Goal: Task Accomplishment & Management: Manage account settings

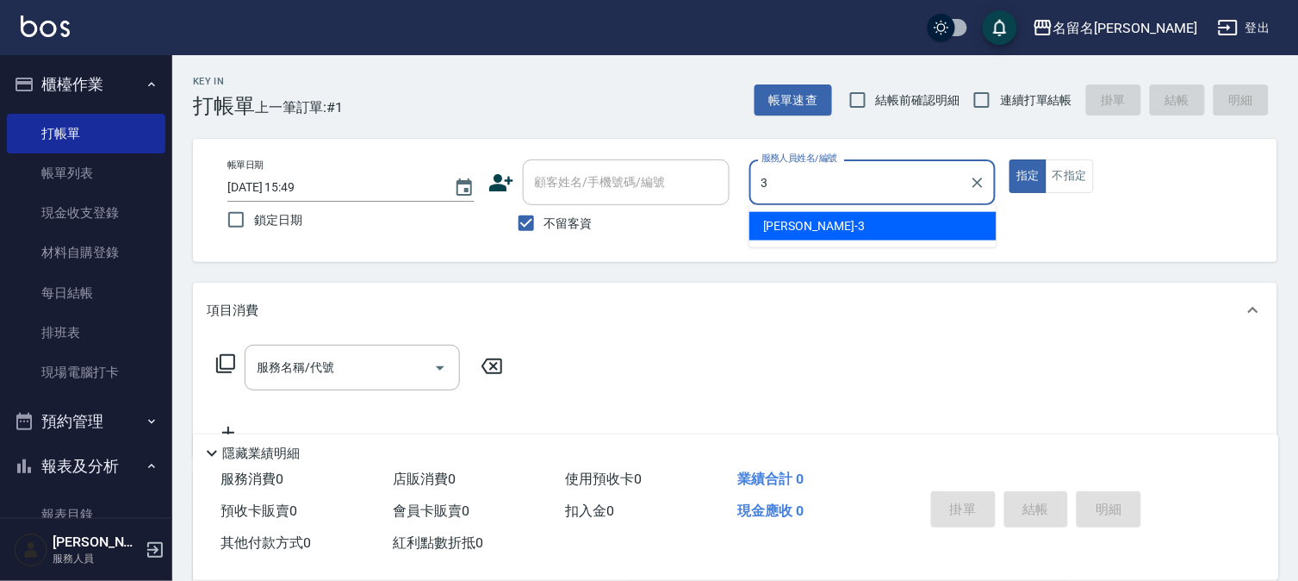
type input "[PERSON_NAME]-3"
type button "true"
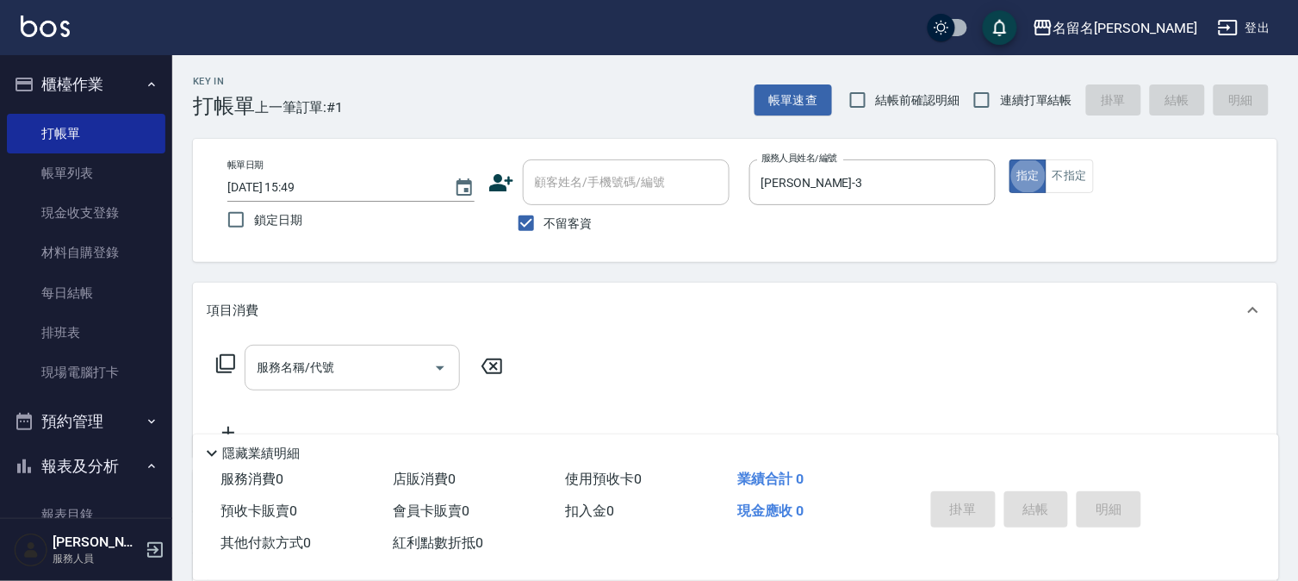
click at [397, 359] on input "服務名稱/代號" at bounding box center [339, 367] width 174 height 30
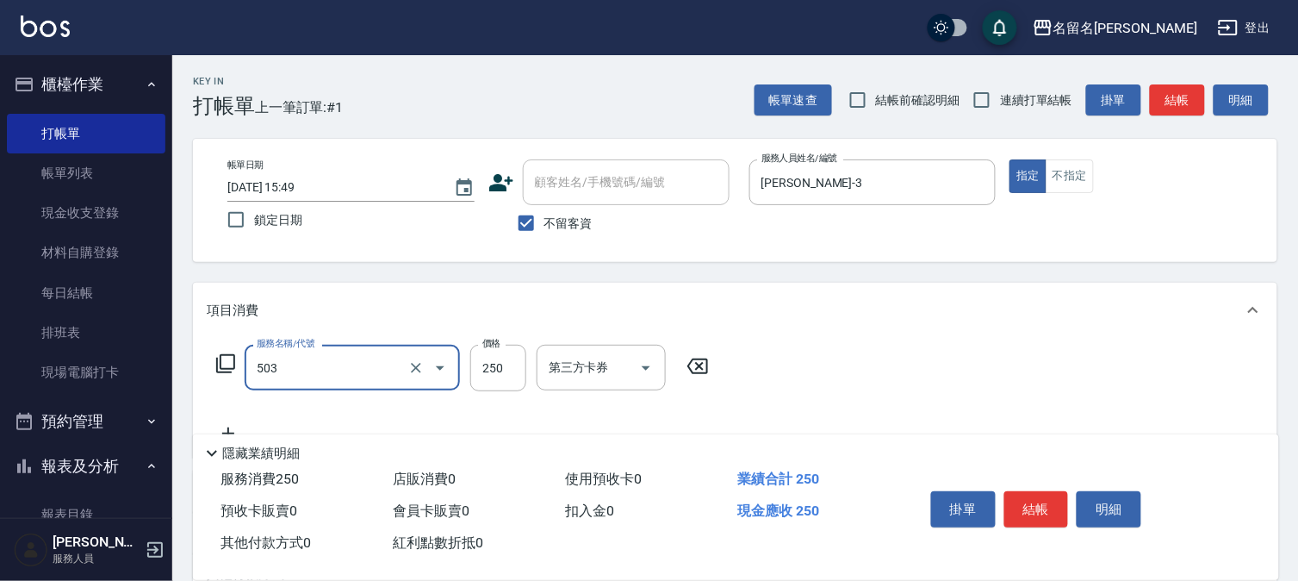
type input "指定洗髮(503)"
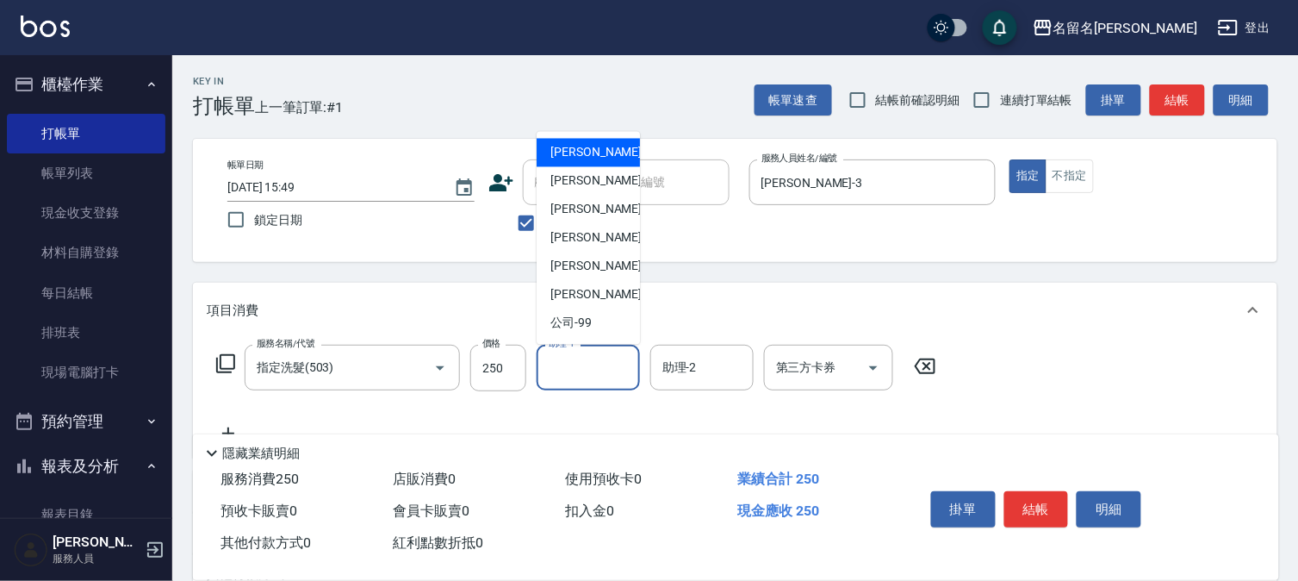
click at [594, 375] on input "助理-1" at bounding box center [588, 367] width 88 height 30
drag, startPoint x: 580, startPoint y: 156, endPoint x: 504, endPoint y: 217, distance: 97.4
click at [580, 155] on span "[PERSON_NAME]-1" at bounding box center [601, 153] width 102 height 18
type input "[PERSON_NAME]-1"
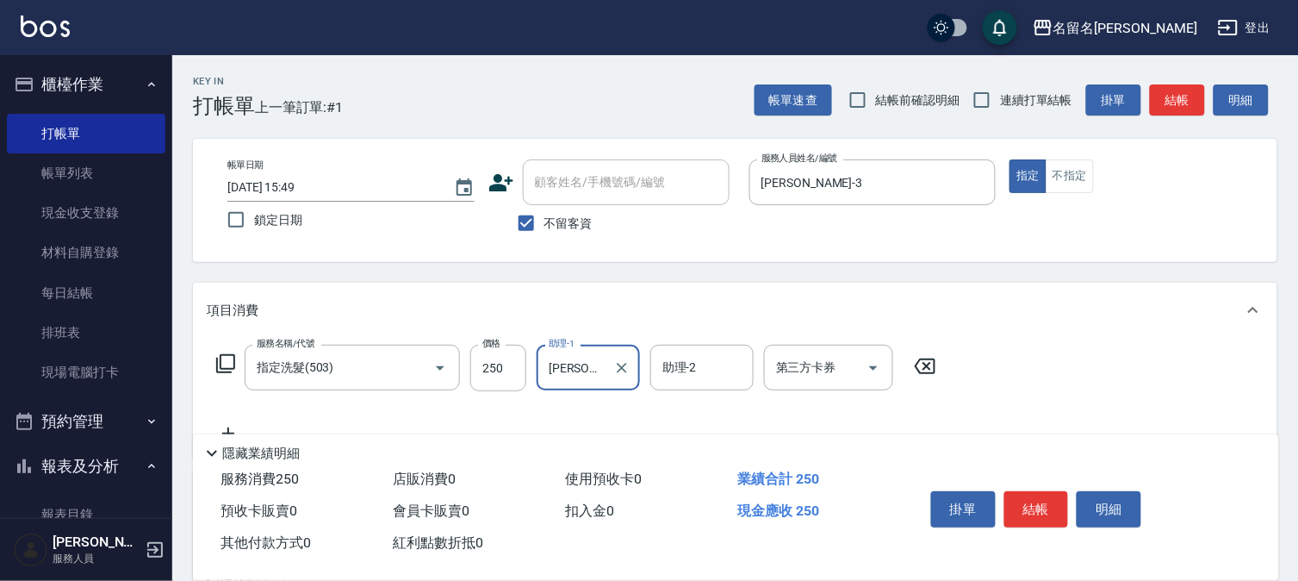
scroll to position [219, 0]
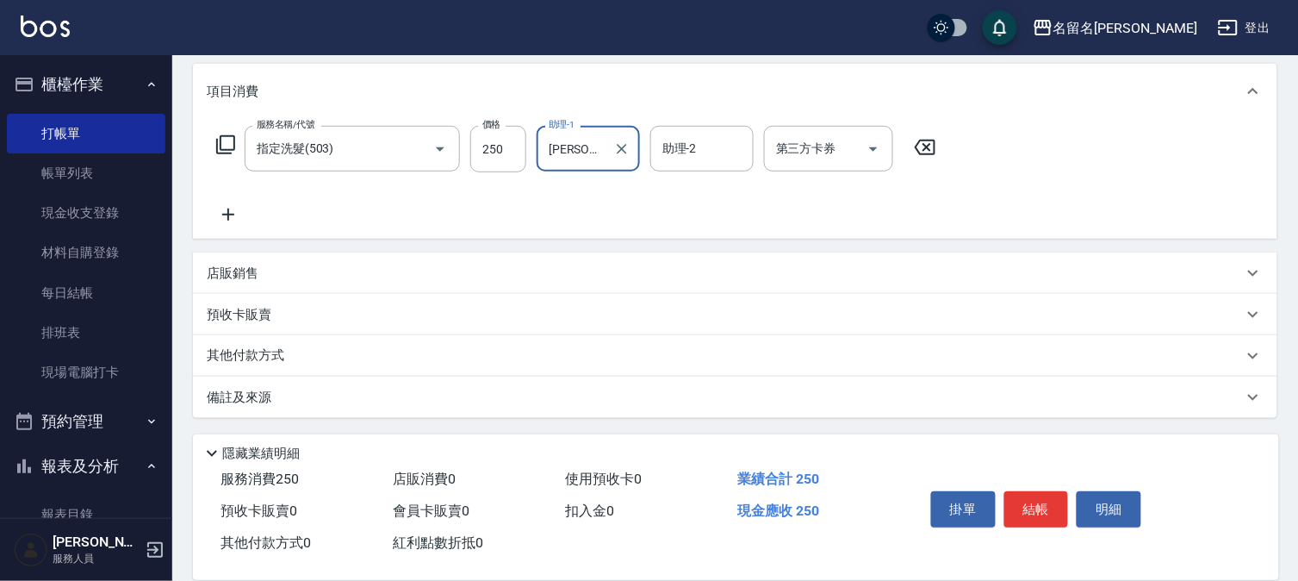
click at [233, 209] on icon at bounding box center [228, 214] width 43 height 21
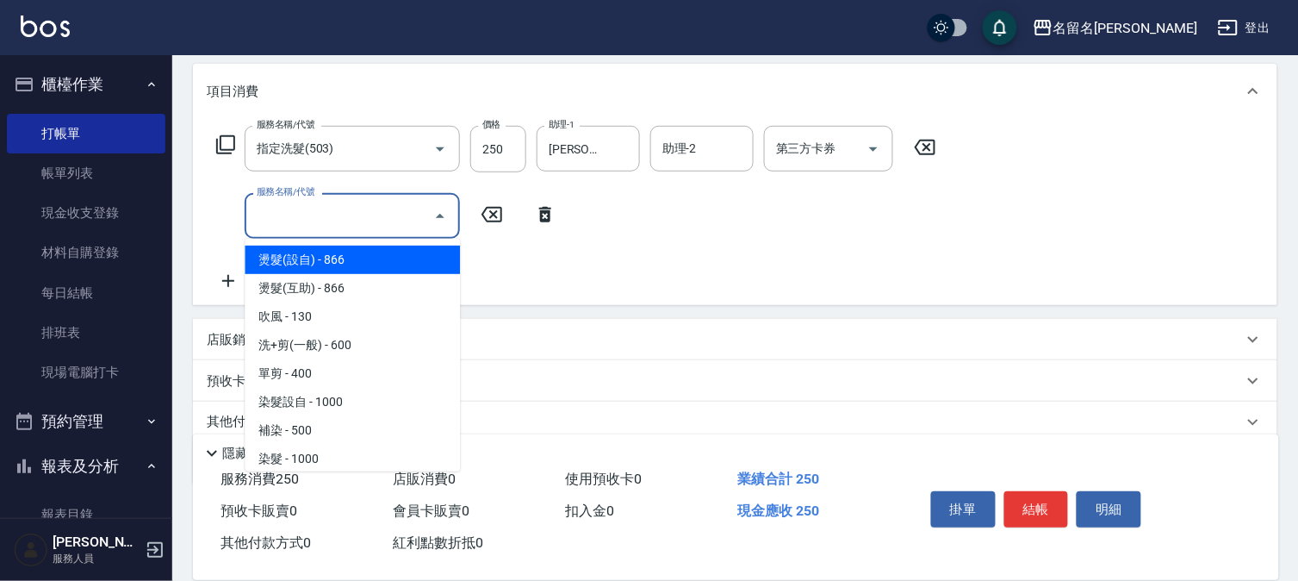
click at [278, 219] on input "服務名稱/代號" at bounding box center [339, 216] width 174 height 30
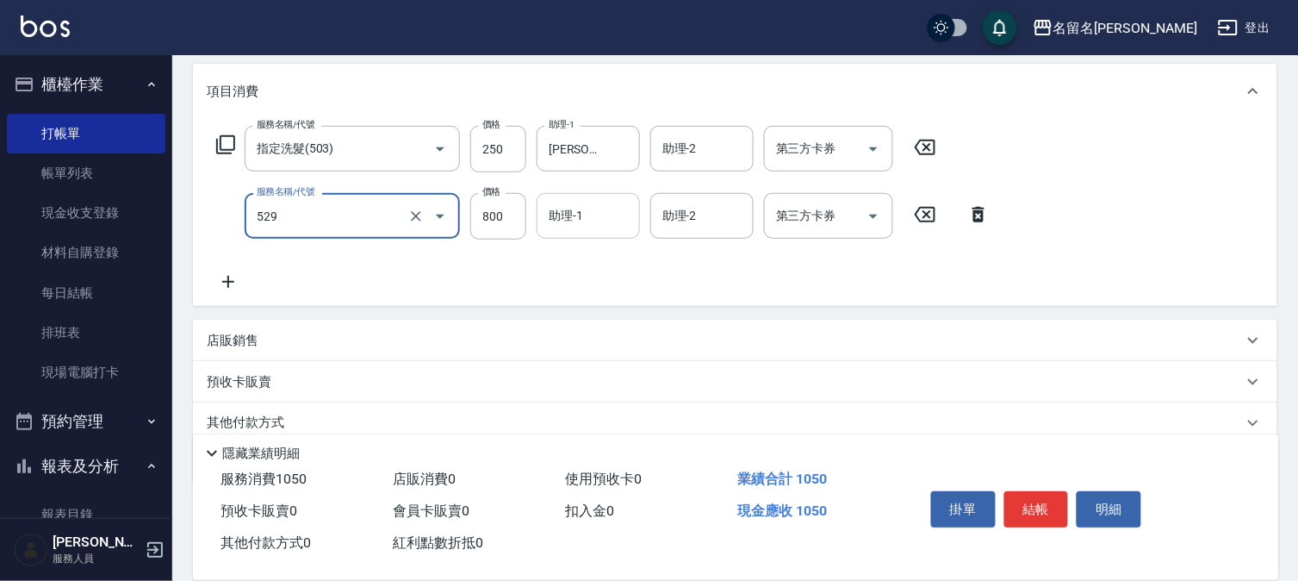
type input "頭皮養護C(529)"
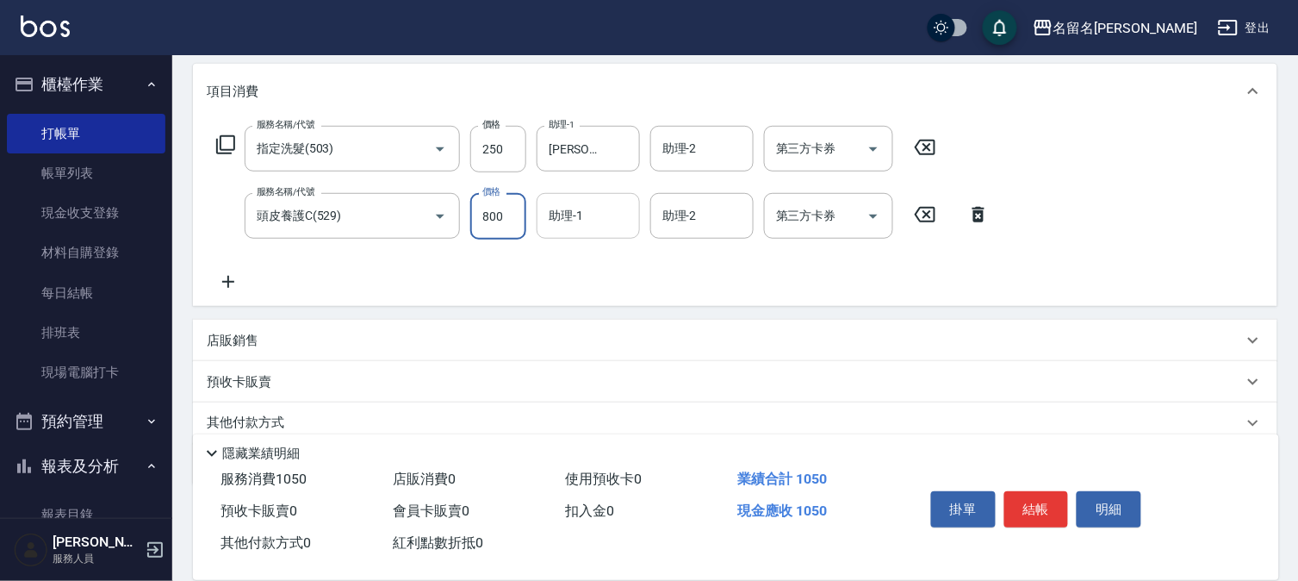
drag, startPoint x: 577, startPoint y: 224, endPoint x: 584, endPoint y: 234, distance: 12.4
click at [579, 222] on input "助理-1" at bounding box center [588, 216] width 88 height 30
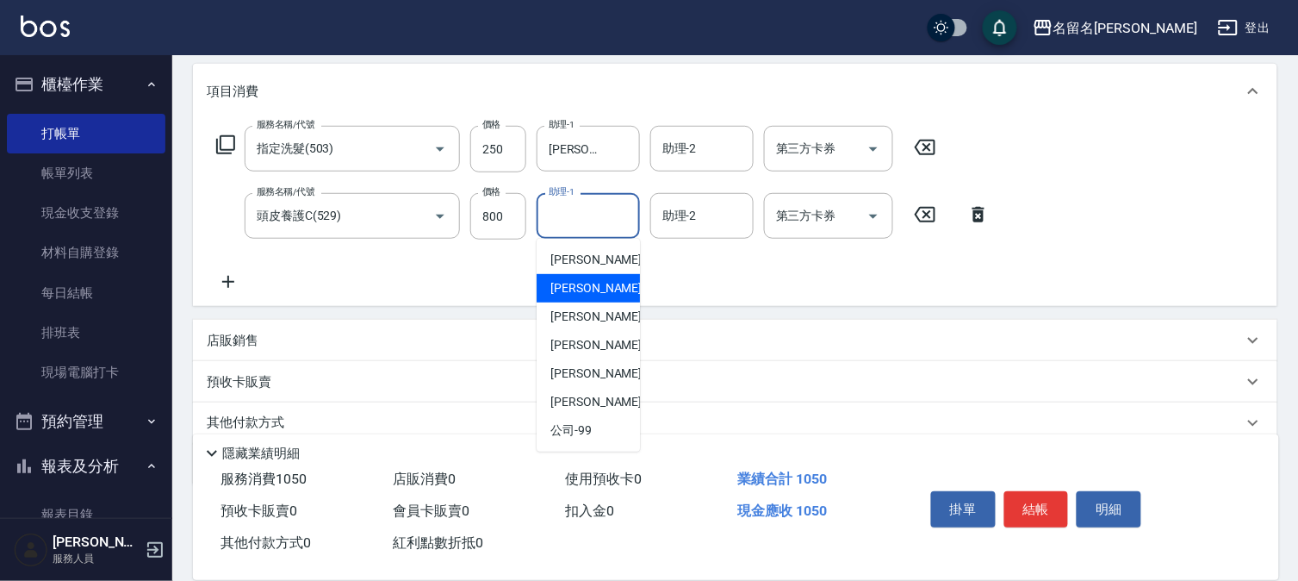
click at [581, 289] on span "[PERSON_NAME]-3" at bounding box center [601, 288] width 102 height 18
type input "[PERSON_NAME]-3"
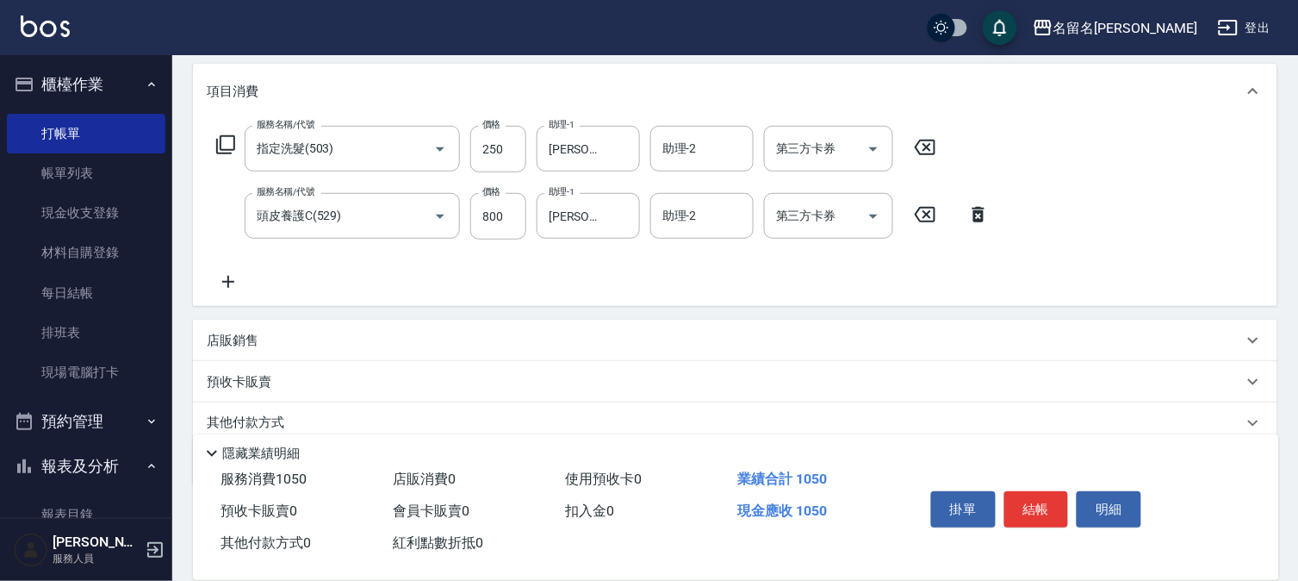
drag, startPoint x: 226, startPoint y: 280, endPoint x: 245, endPoint y: 279, distance: 19.0
click at [245, 279] on icon at bounding box center [228, 281] width 43 height 21
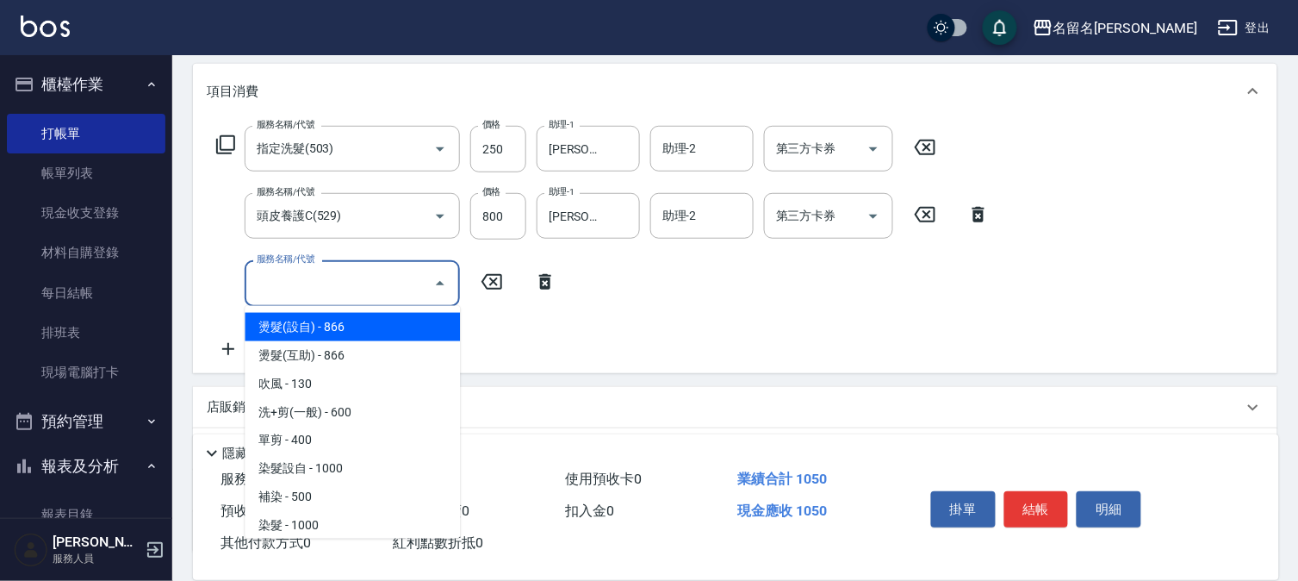
click at [281, 282] on input "服務名稱/代號" at bounding box center [339, 283] width 174 height 30
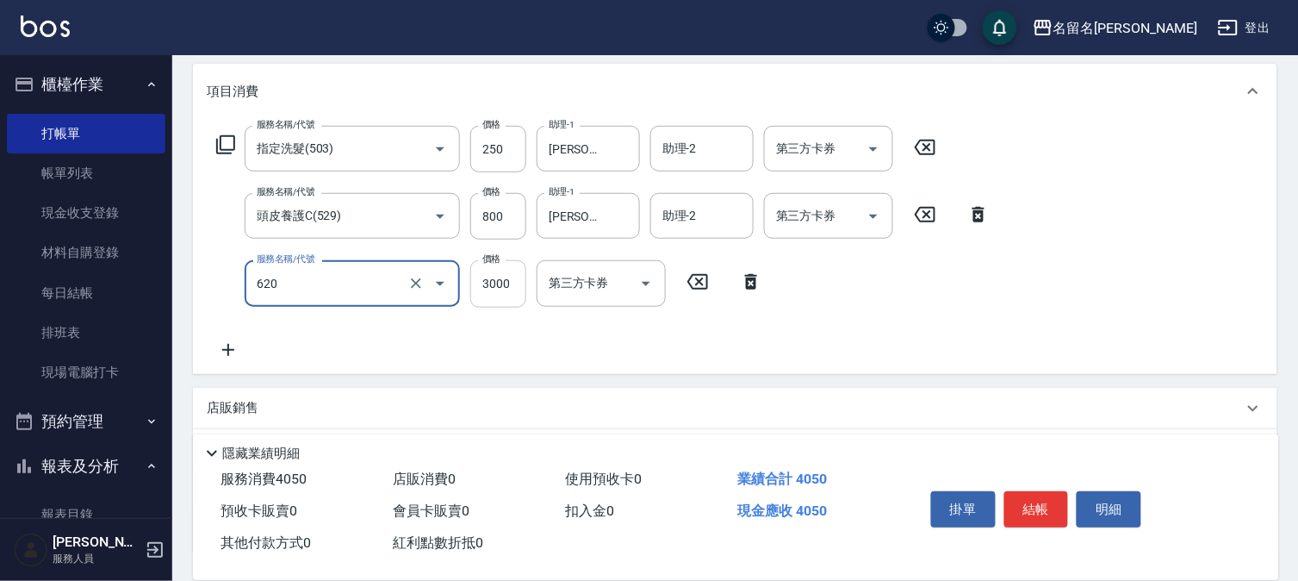
type input "TKO水油質包套卡(620)"
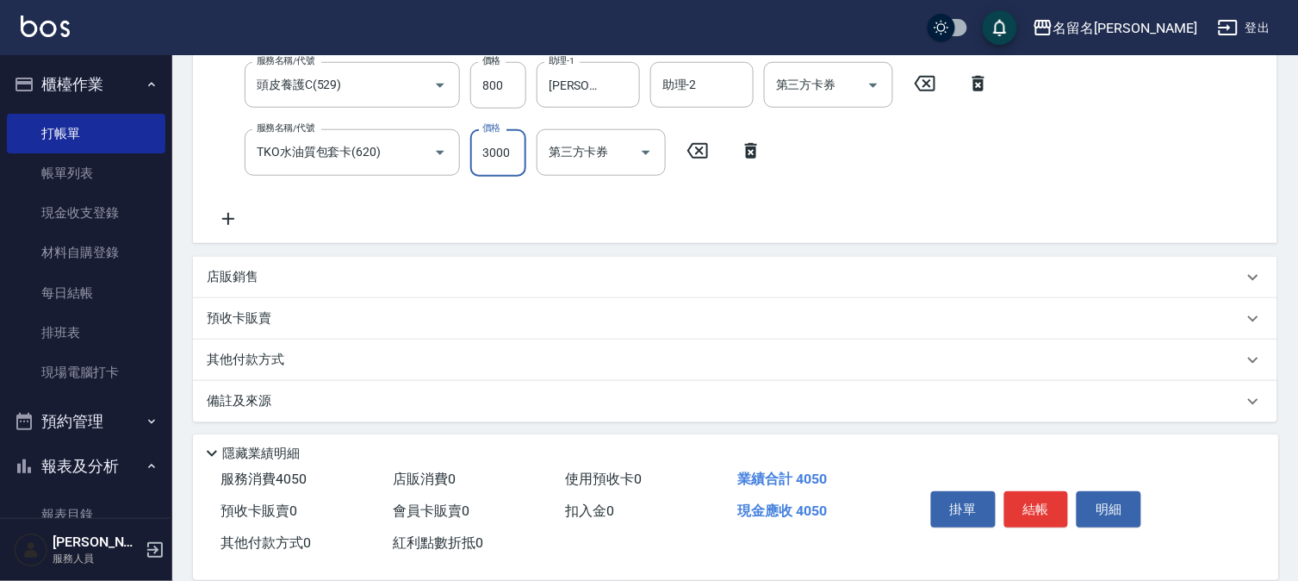
scroll to position [354, 0]
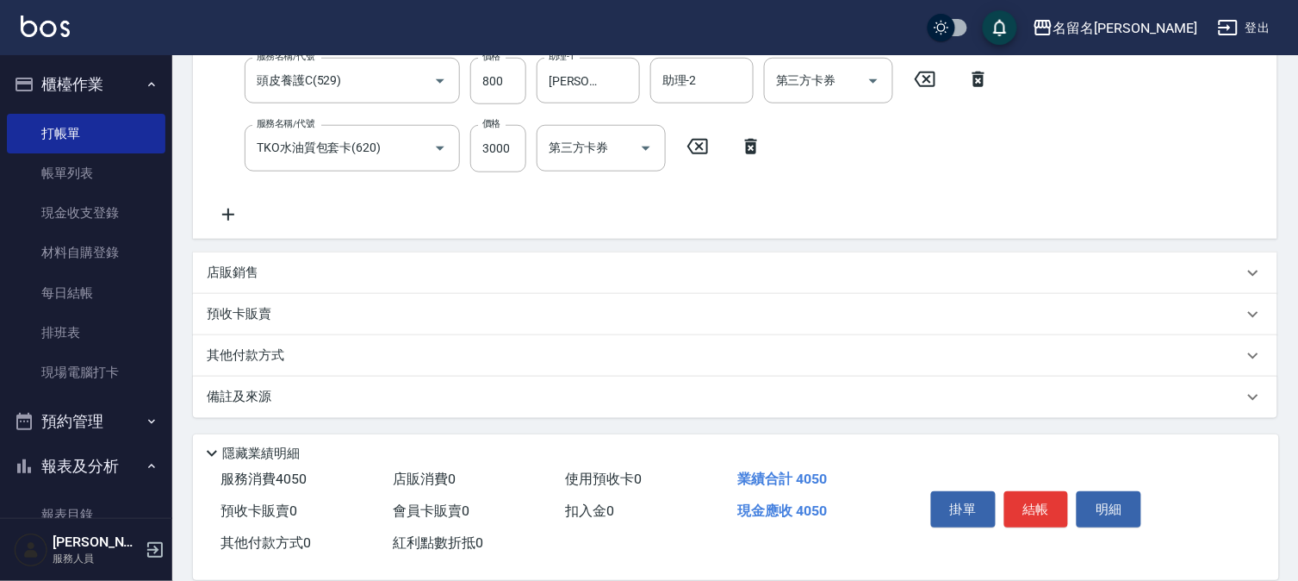
click at [233, 212] on icon at bounding box center [228, 214] width 43 height 21
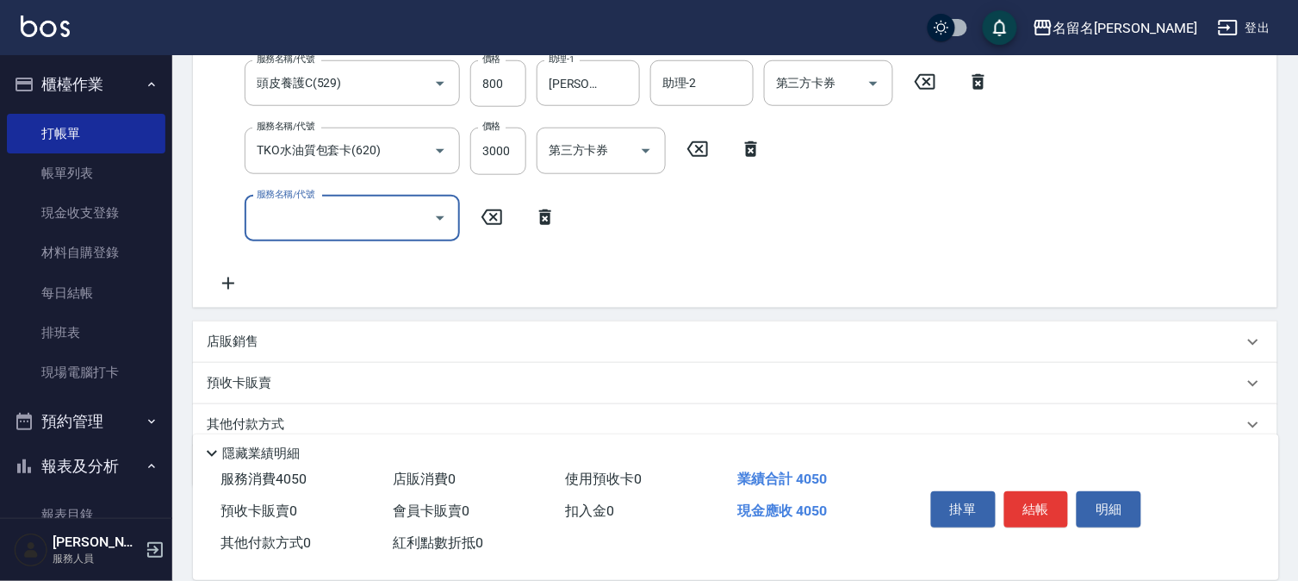
click at [233, 212] on div "服務名稱/代號 服務名稱/代號" at bounding box center [387, 219] width 360 height 46
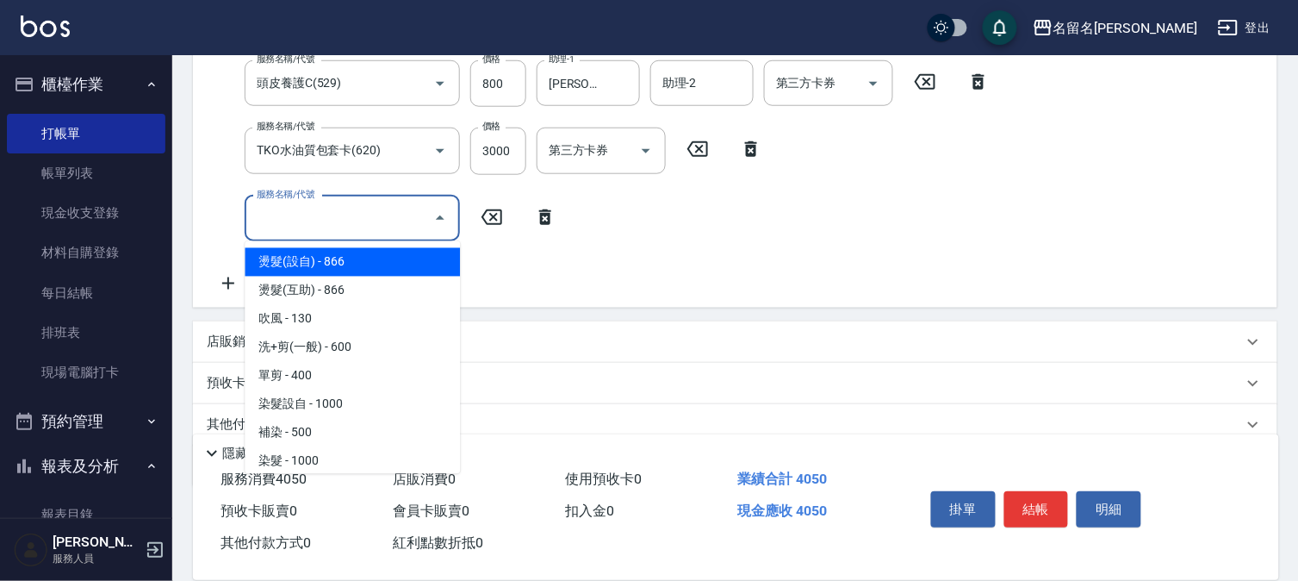
click at [285, 224] on input "服務名稱/代號" at bounding box center [339, 218] width 174 height 30
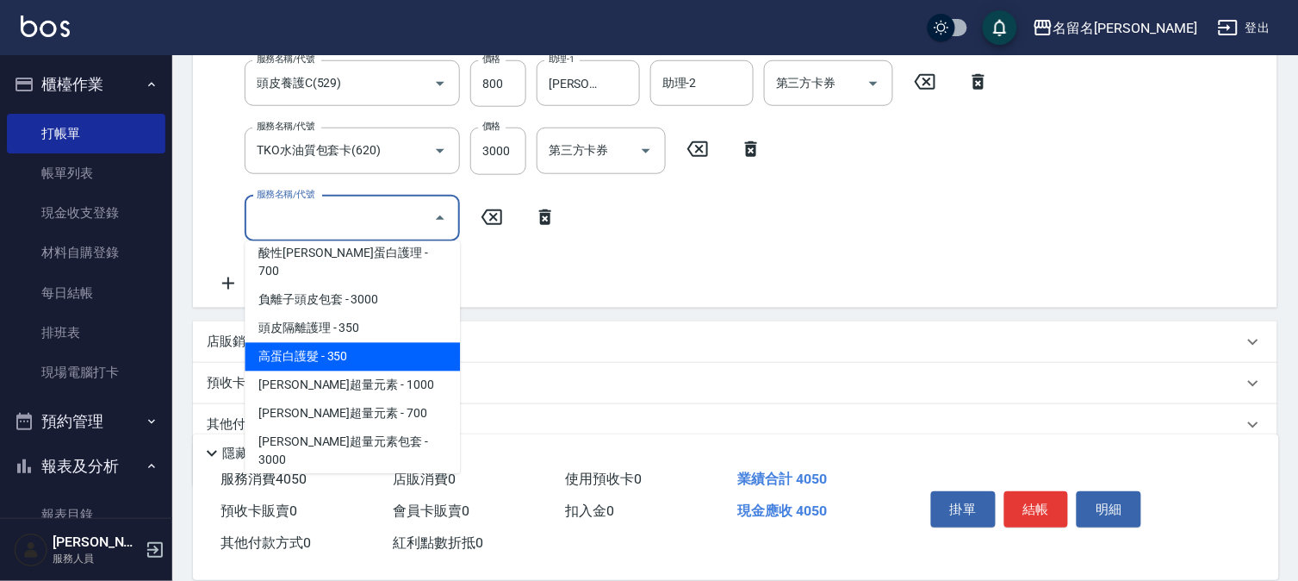
scroll to position [1435, 0]
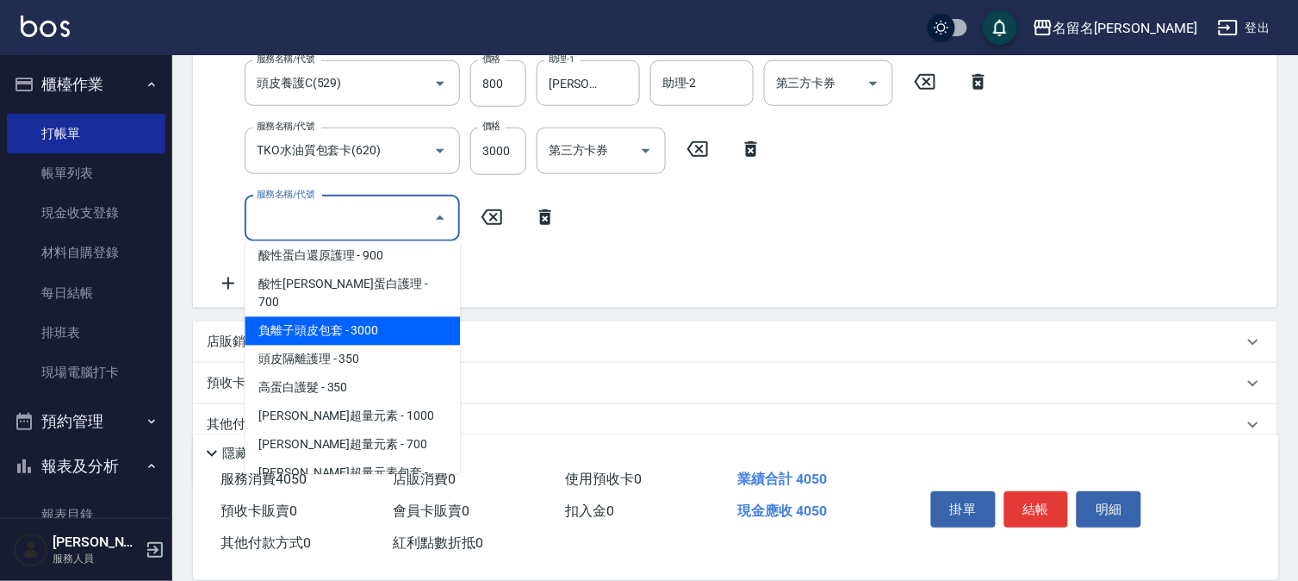
click at [362, 317] on span "負離子頭皮包套 - 3000" at bounding box center [352, 331] width 215 height 28
type input "負離子頭皮包套(629)"
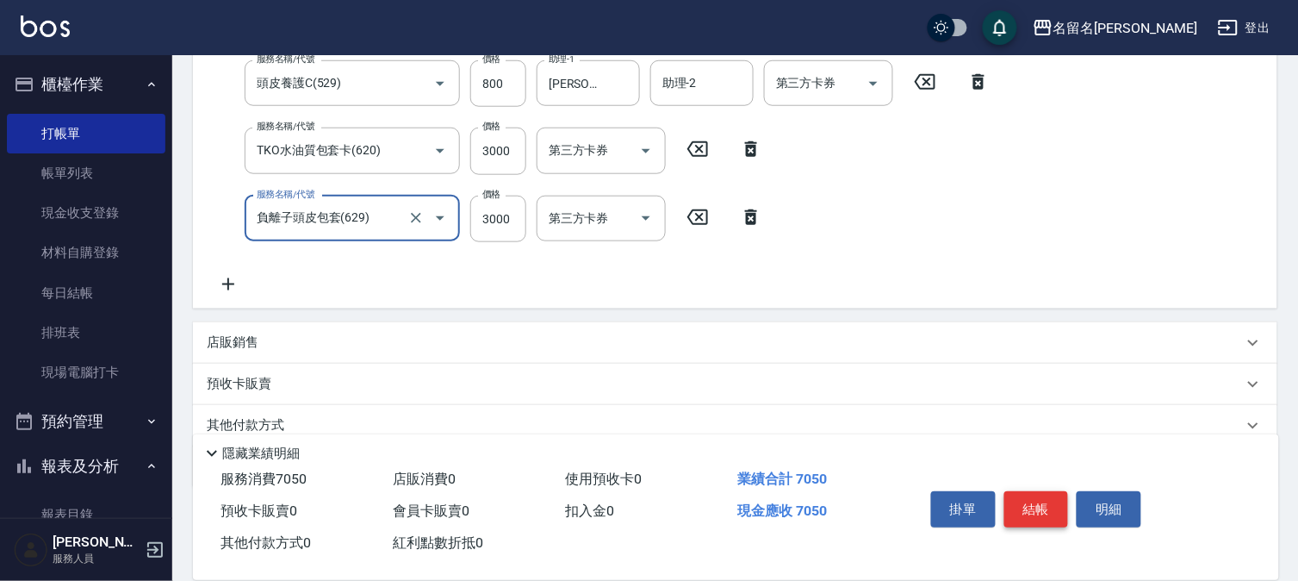
click at [1042, 497] on button "結帳" at bounding box center [1036, 509] width 65 height 36
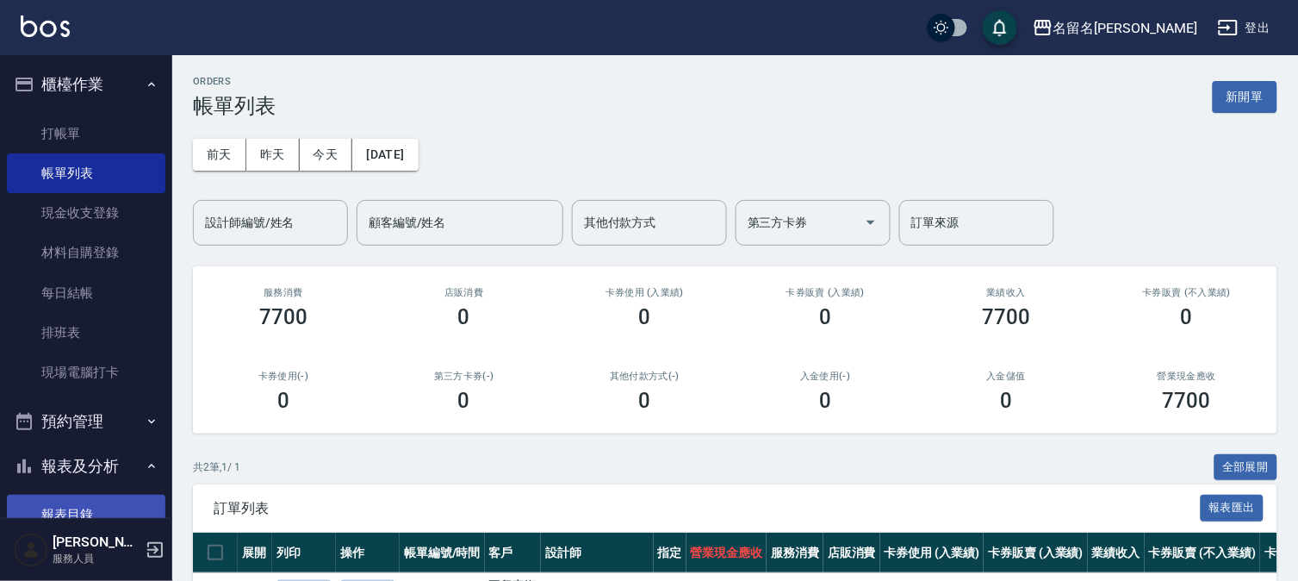
click at [84, 508] on link "報表目錄" at bounding box center [86, 514] width 158 height 40
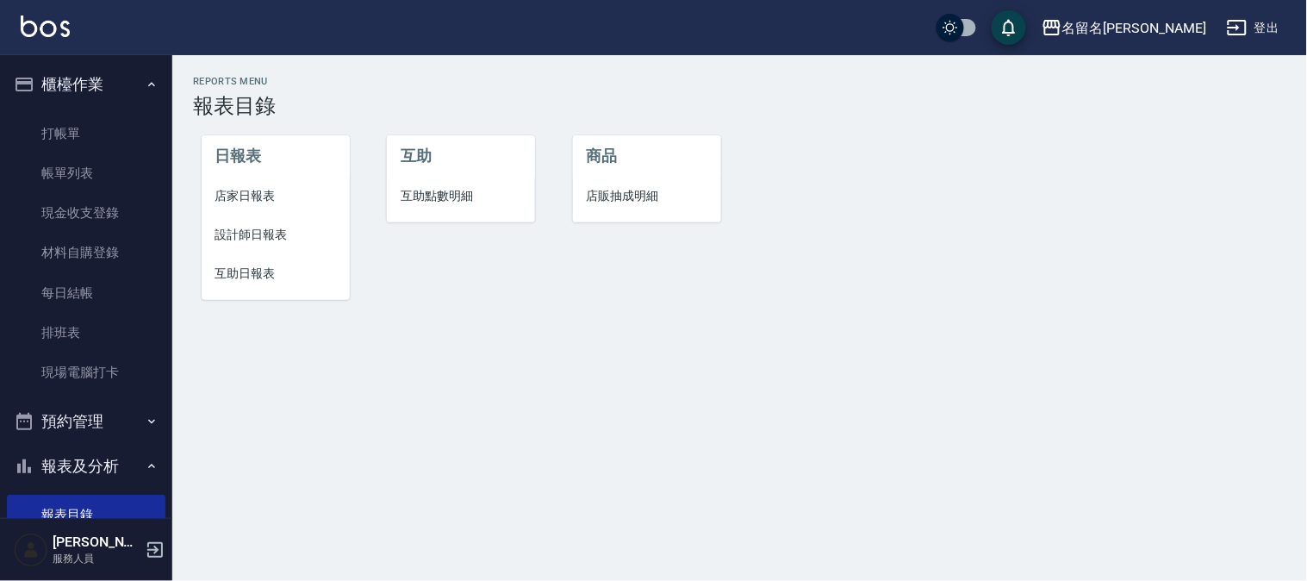
click at [235, 234] on span "設計師日報表" at bounding box center [275, 235] width 121 height 18
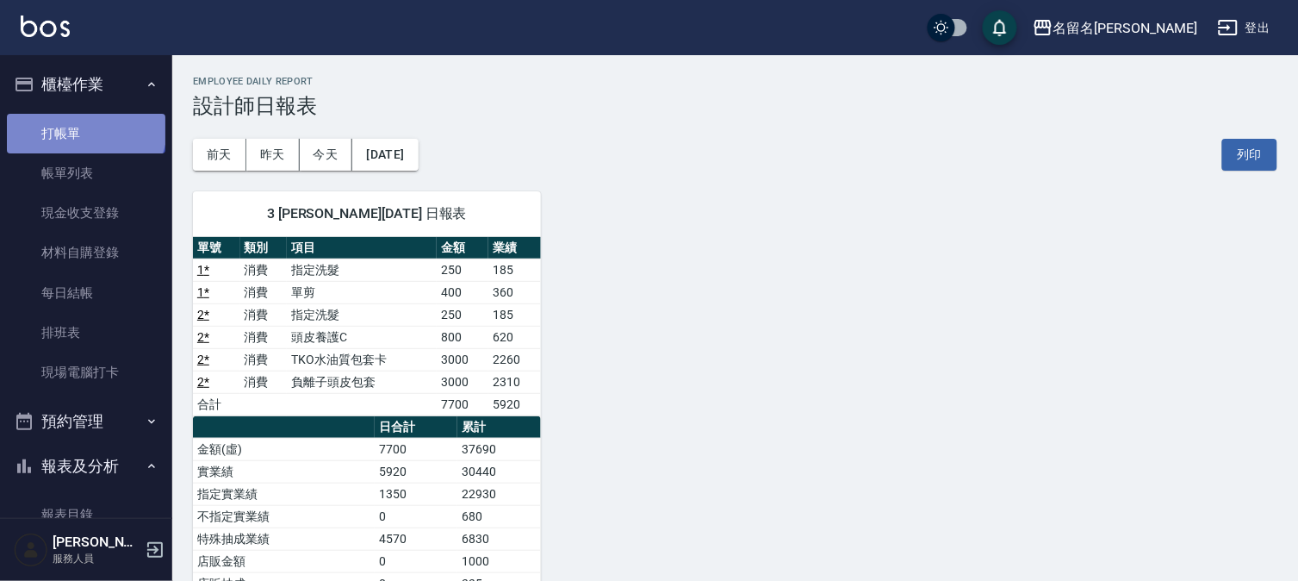
click at [84, 127] on link "打帳單" at bounding box center [86, 134] width 158 height 40
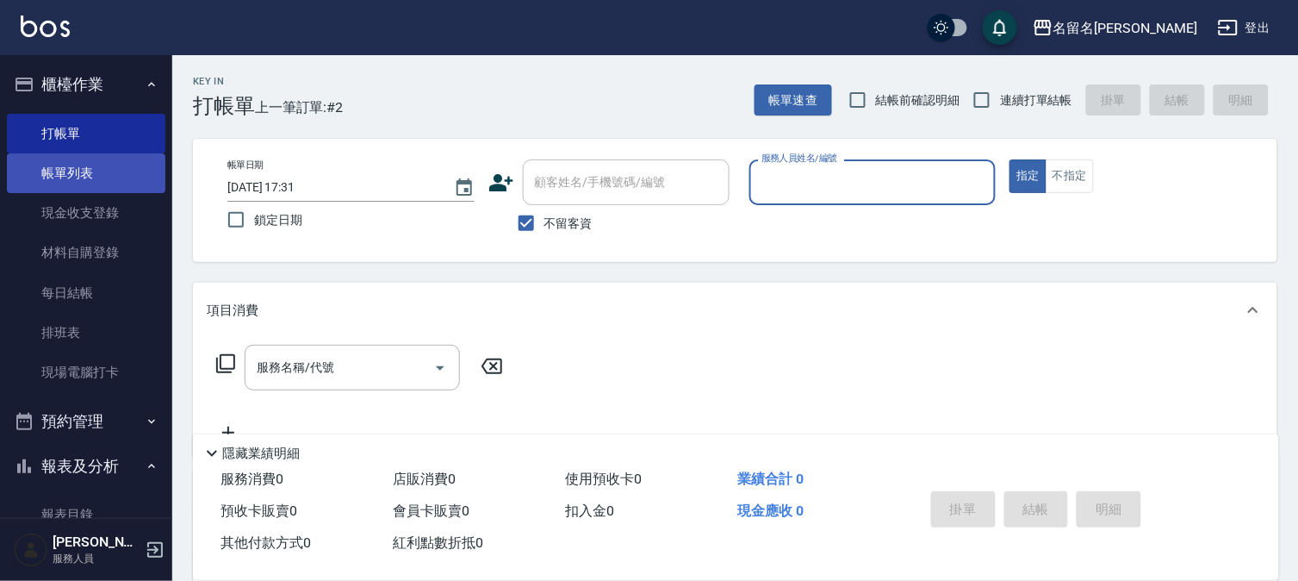
click at [87, 171] on link "帳單列表" at bounding box center [86, 173] width 158 height 40
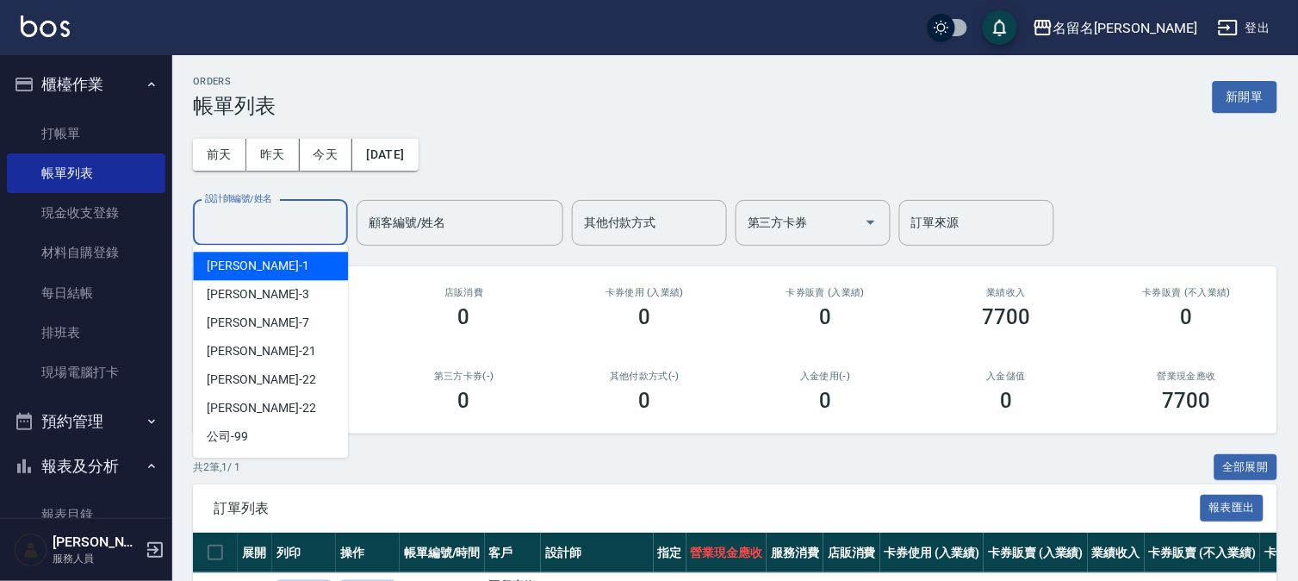
drag, startPoint x: 289, startPoint y: 221, endPoint x: 294, endPoint y: 280, distance: 58.7
click at [294, 230] on input "設計師編號/姓名" at bounding box center [271, 223] width 140 height 30
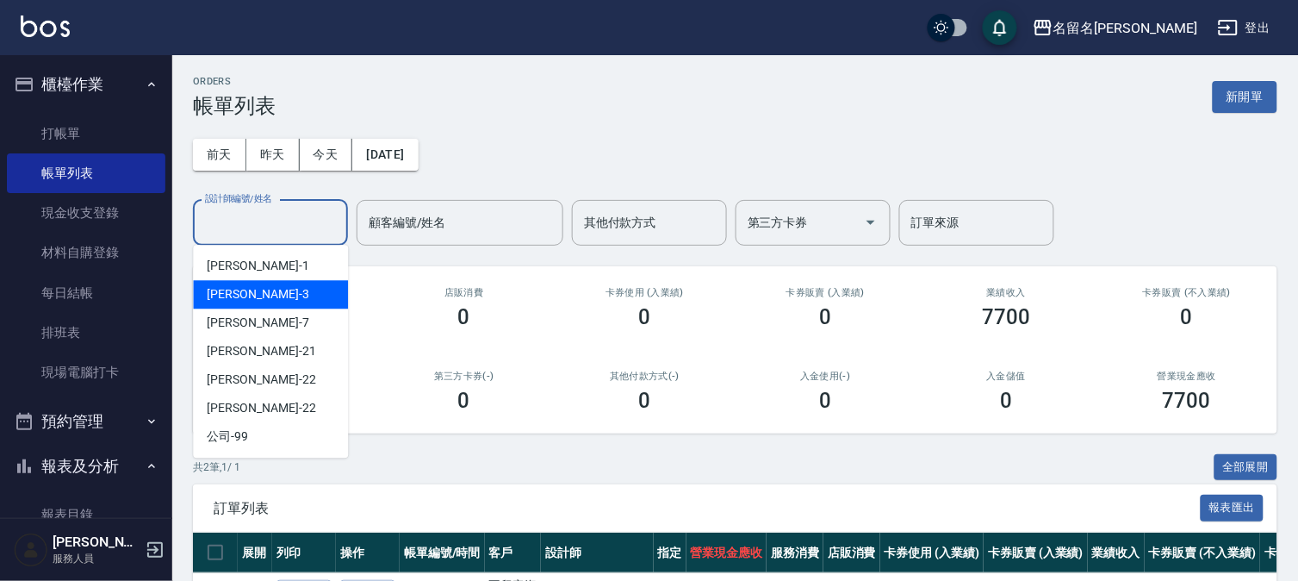
click at [294, 282] on div "[PERSON_NAME]-3" at bounding box center [270, 294] width 155 height 28
type input "[PERSON_NAME]-3"
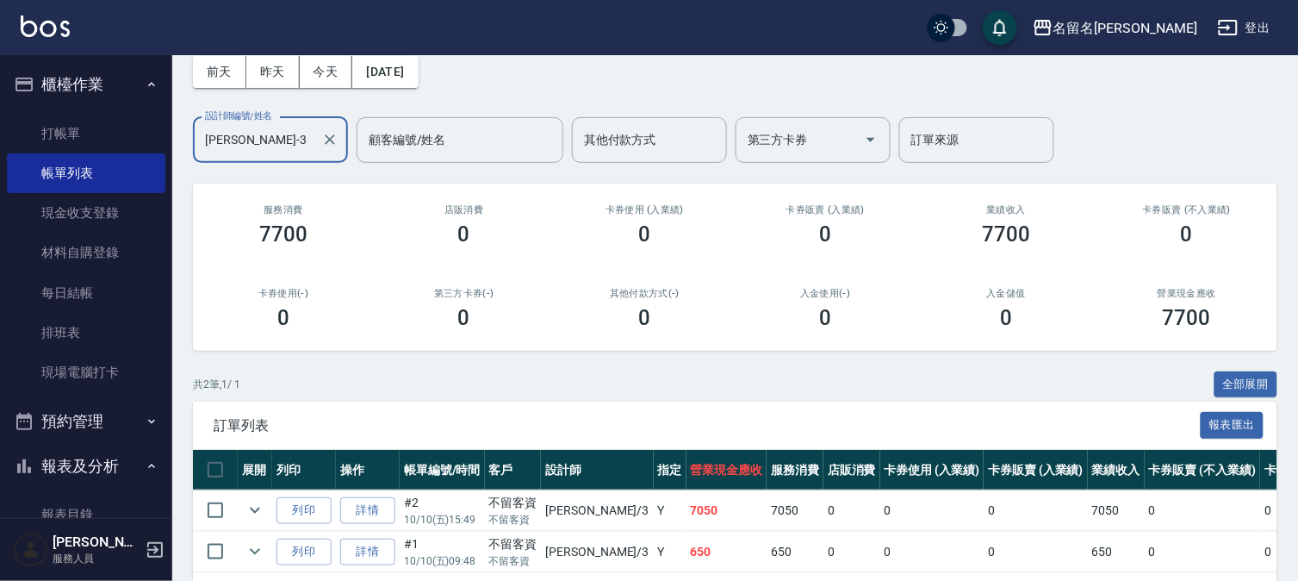
scroll to position [157, 0]
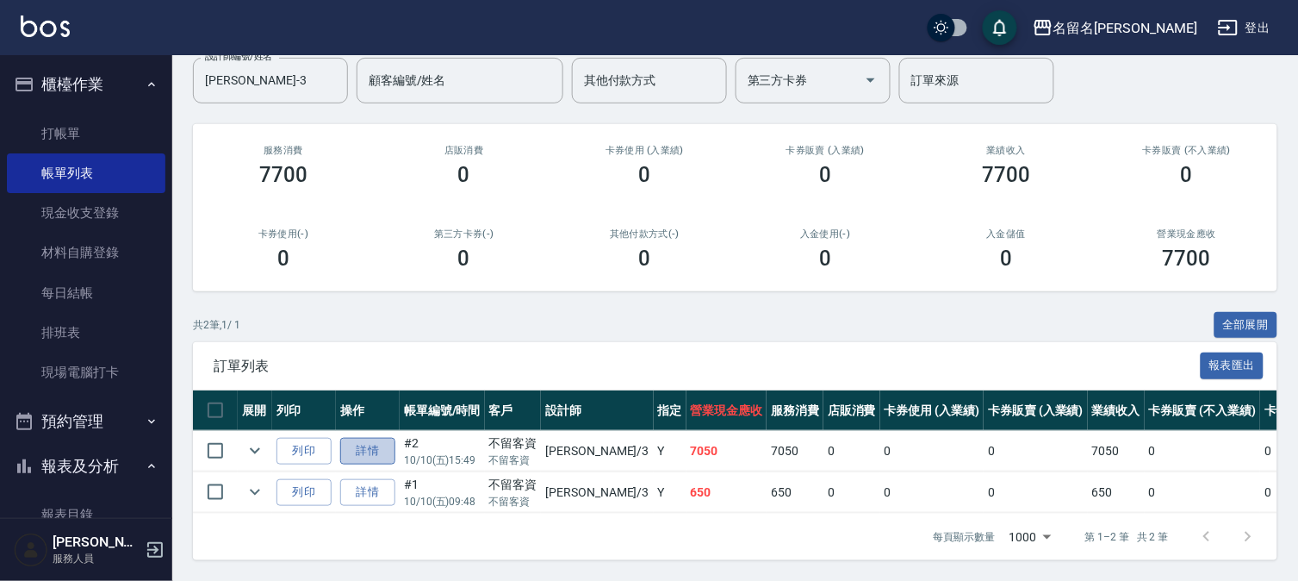
click at [369, 438] on link "詳情" at bounding box center [367, 451] width 55 height 27
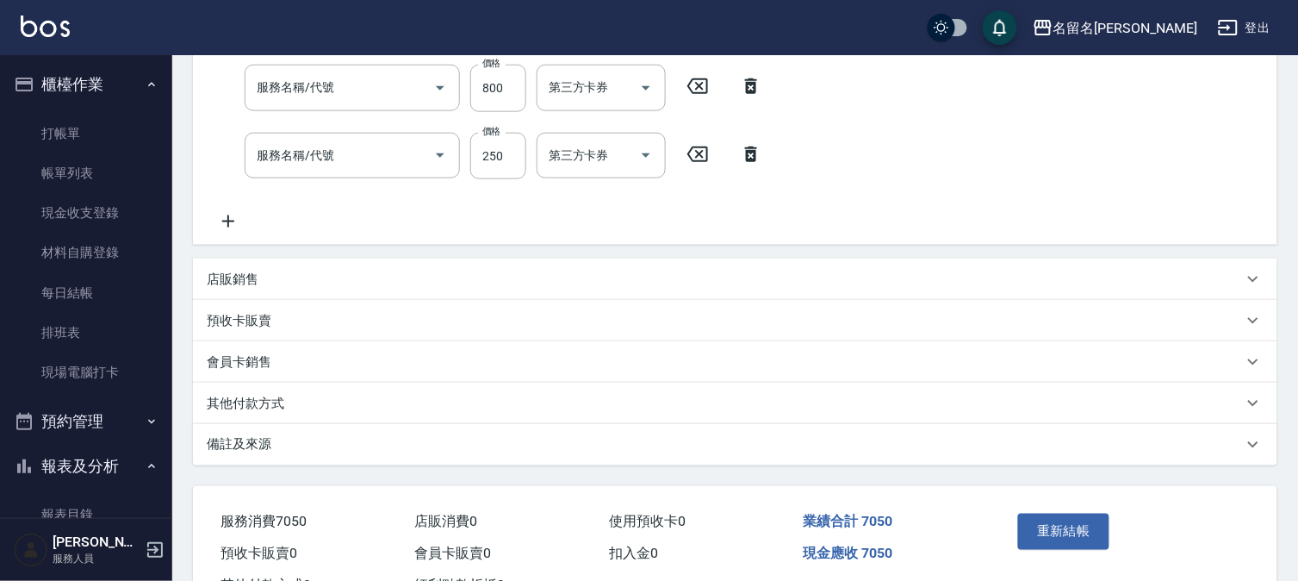
type input "[DATE] 15:49"
checkbox input "true"
type input "[PERSON_NAME]-3"
type input "負離子頭皮包套(629)"
type input "TKO水油質包套卡(620)"
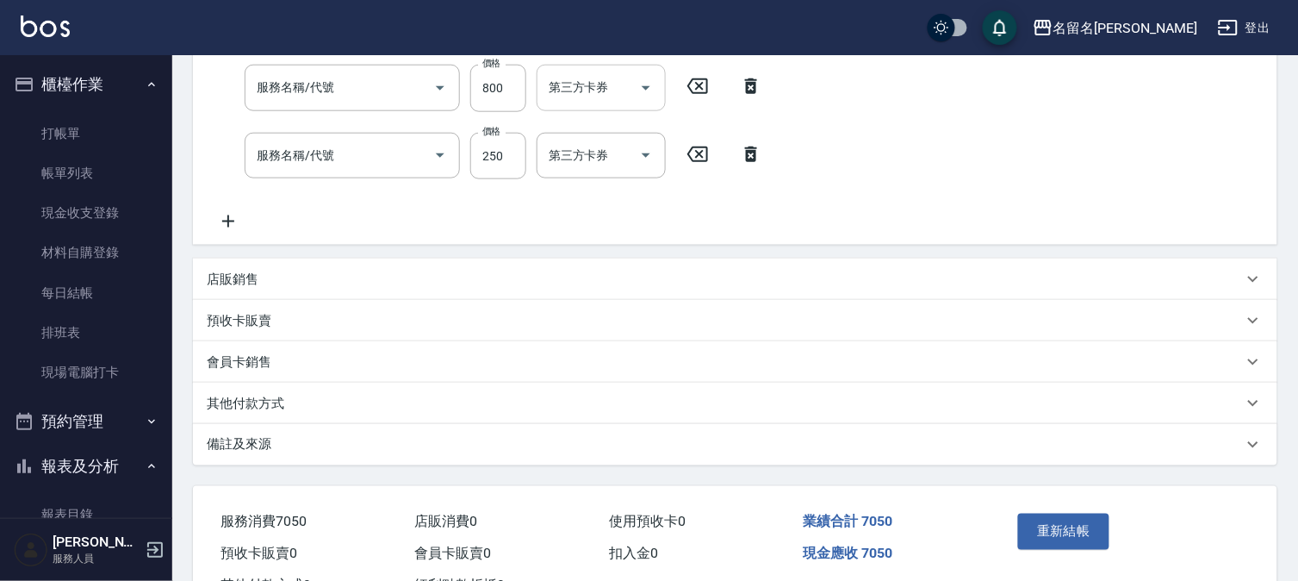
type input "頭皮養護C(529)"
type input "指定洗髮(503)"
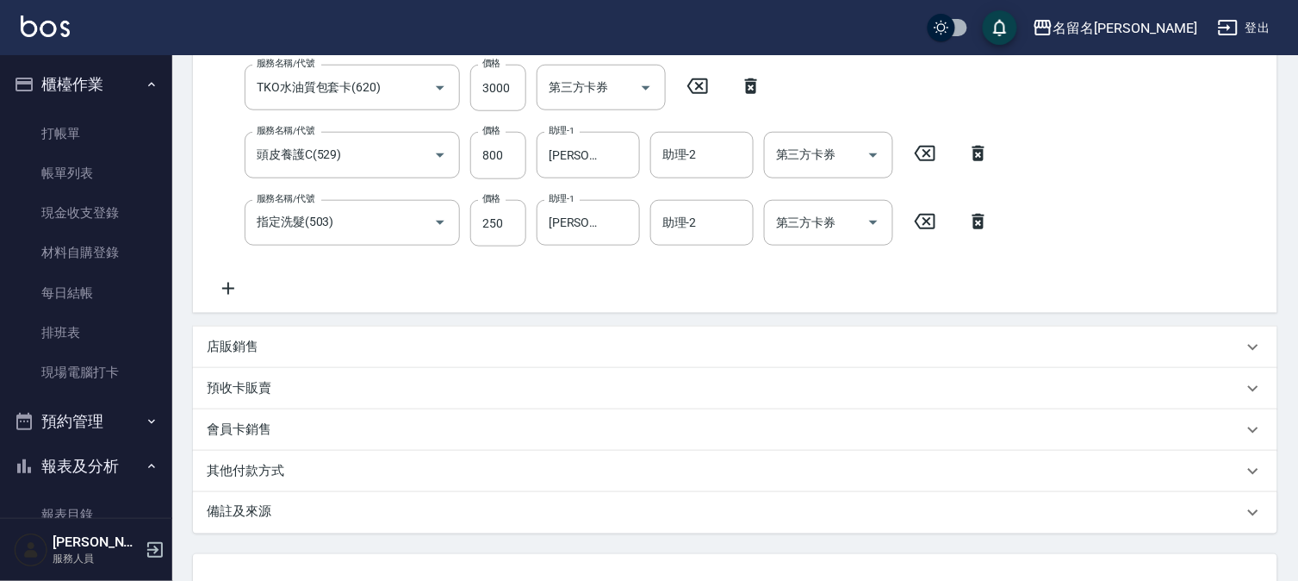
scroll to position [222, 0]
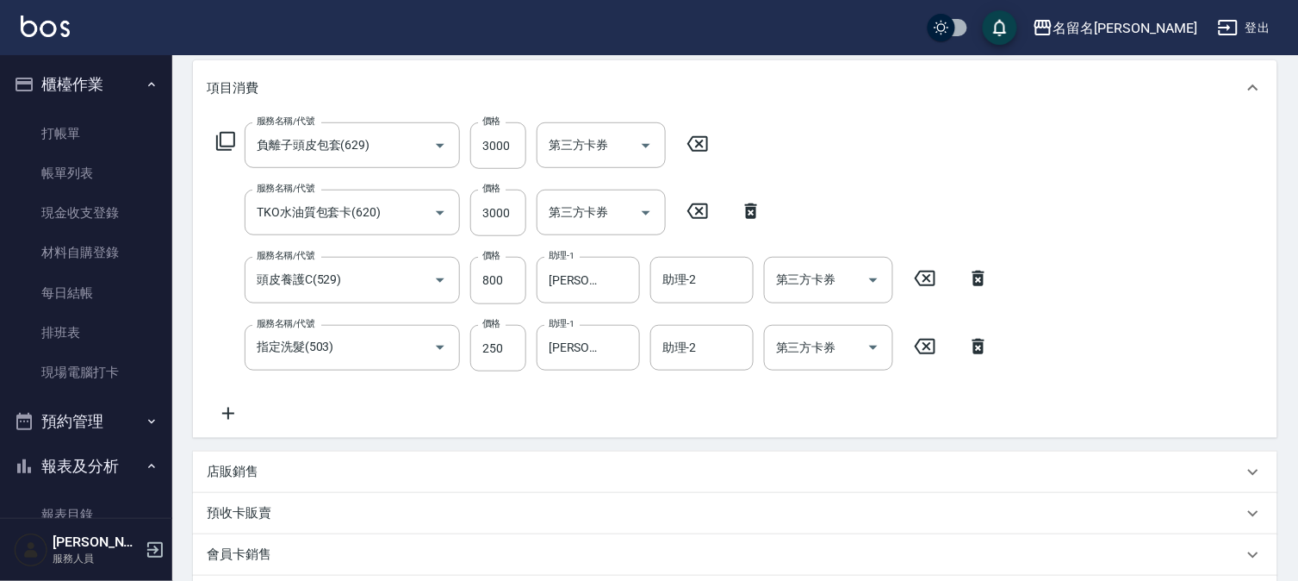
click at [701, 142] on icon at bounding box center [697, 144] width 43 height 21
click at [702, 205] on icon at bounding box center [697, 210] width 21 height 16
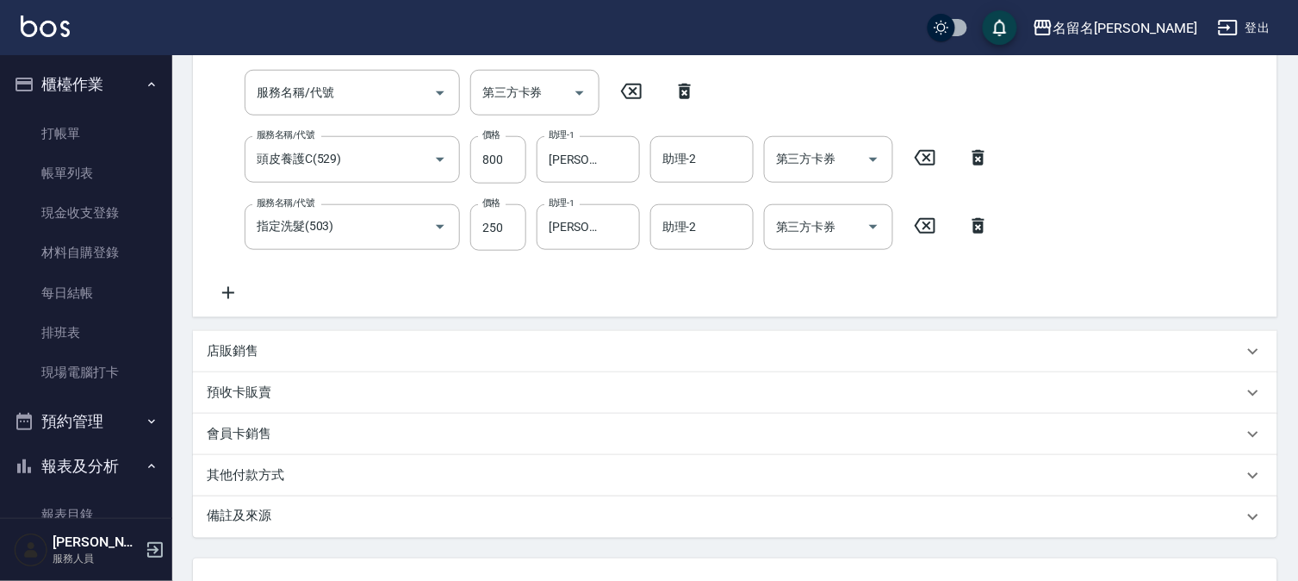
scroll to position [481, 0]
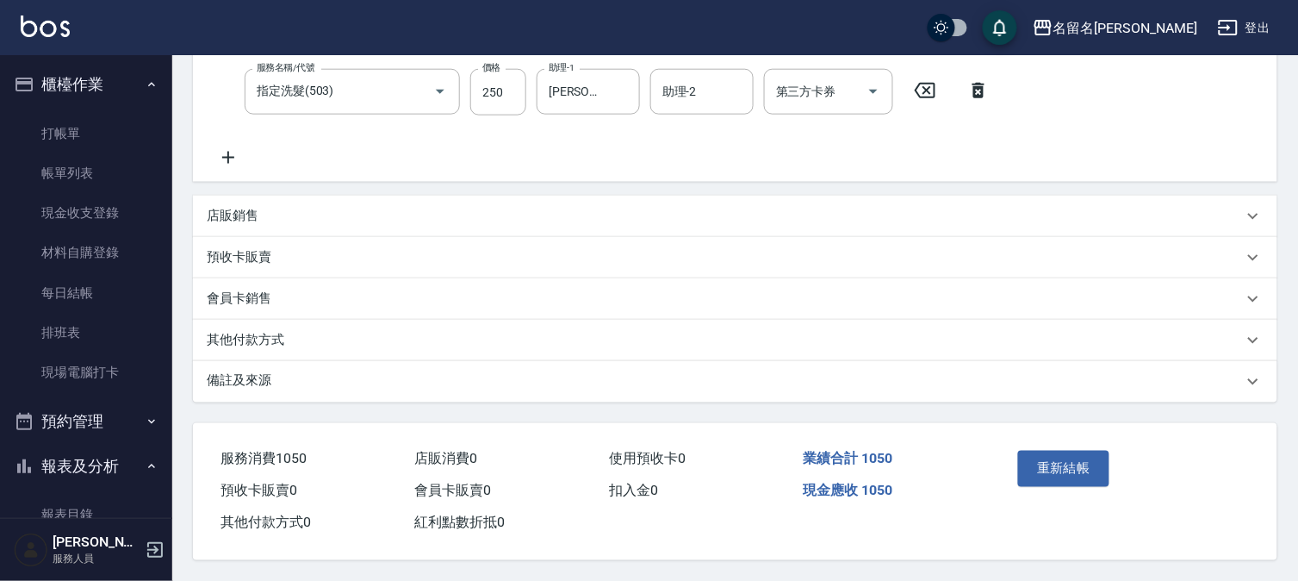
drag, startPoint x: 1059, startPoint y: 446, endPoint x: 1046, endPoint y: 443, distance: 14.2
click at [1048, 444] on div "重新結帳" at bounding box center [1067, 481] width 112 height 75
drag, startPoint x: 1056, startPoint y: 454, endPoint x: 1047, endPoint y: 457, distance: 9.0
click at [1053, 455] on button "重新結帳" at bounding box center [1063, 468] width 91 height 36
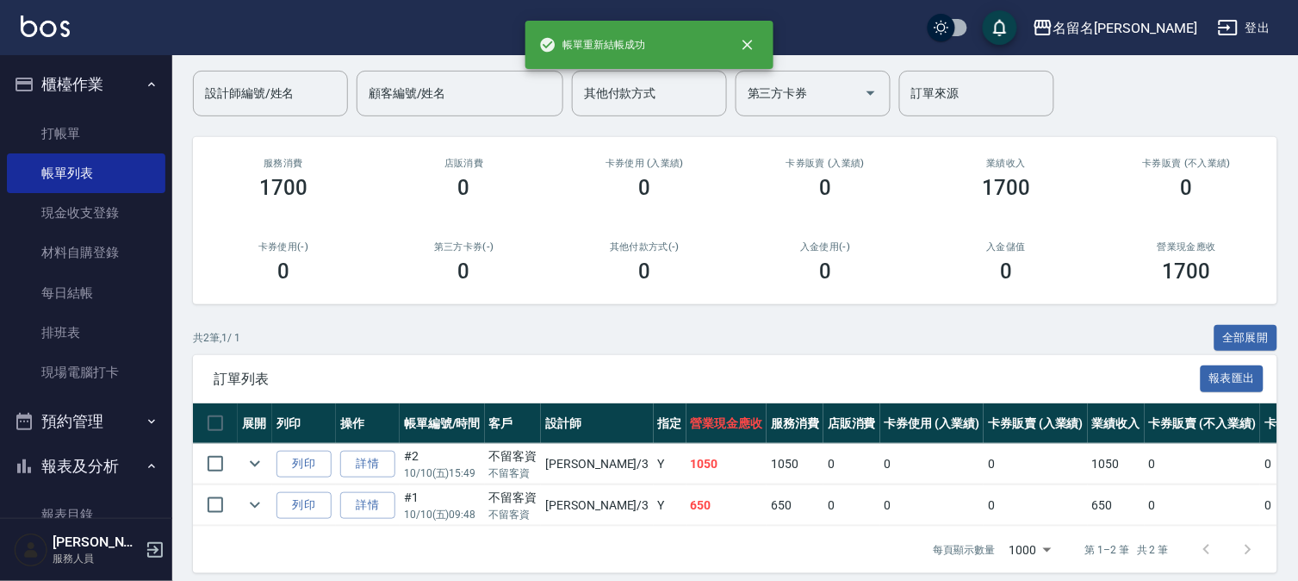
scroll to position [157, 0]
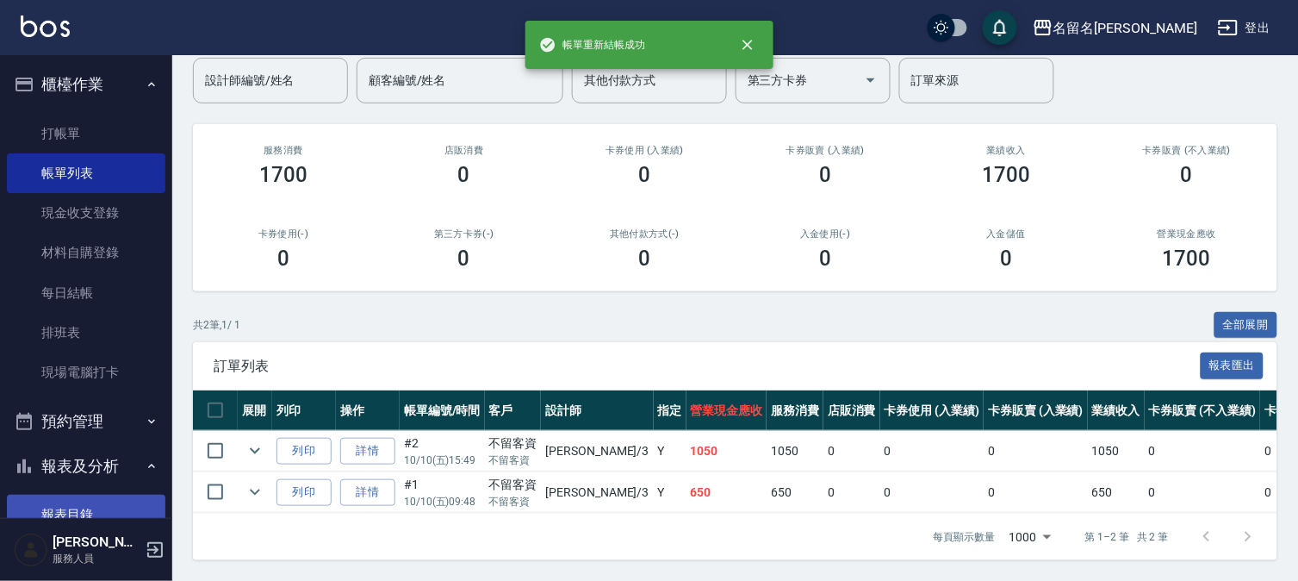
click at [87, 505] on link "報表目錄" at bounding box center [86, 514] width 158 height 40
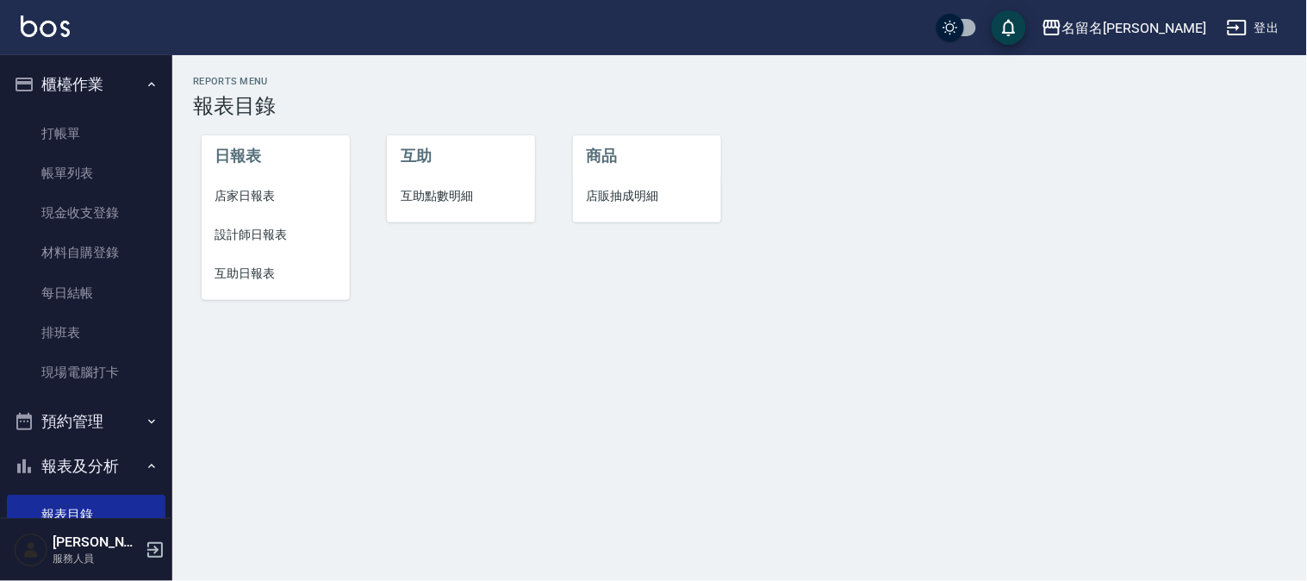
click at [243, 231] on span "設計師日報表" at bounding box center [275, 235] width 121 height 18
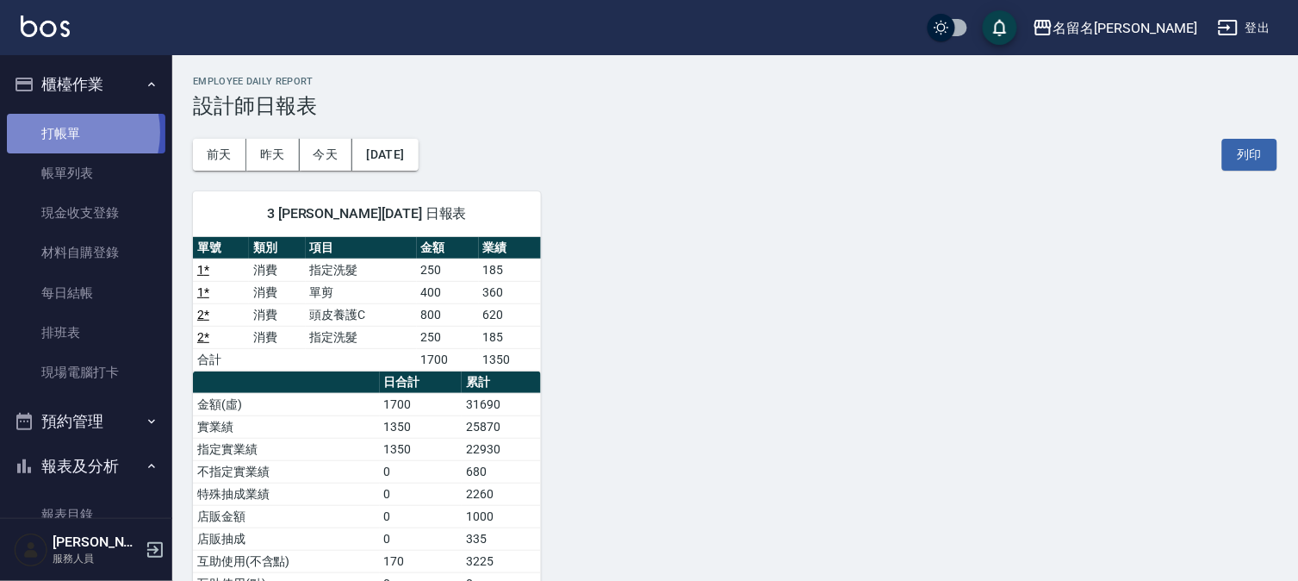
click at [62, 132] on link "打帳單" at bounding box center [86, 134] width 158 height 40
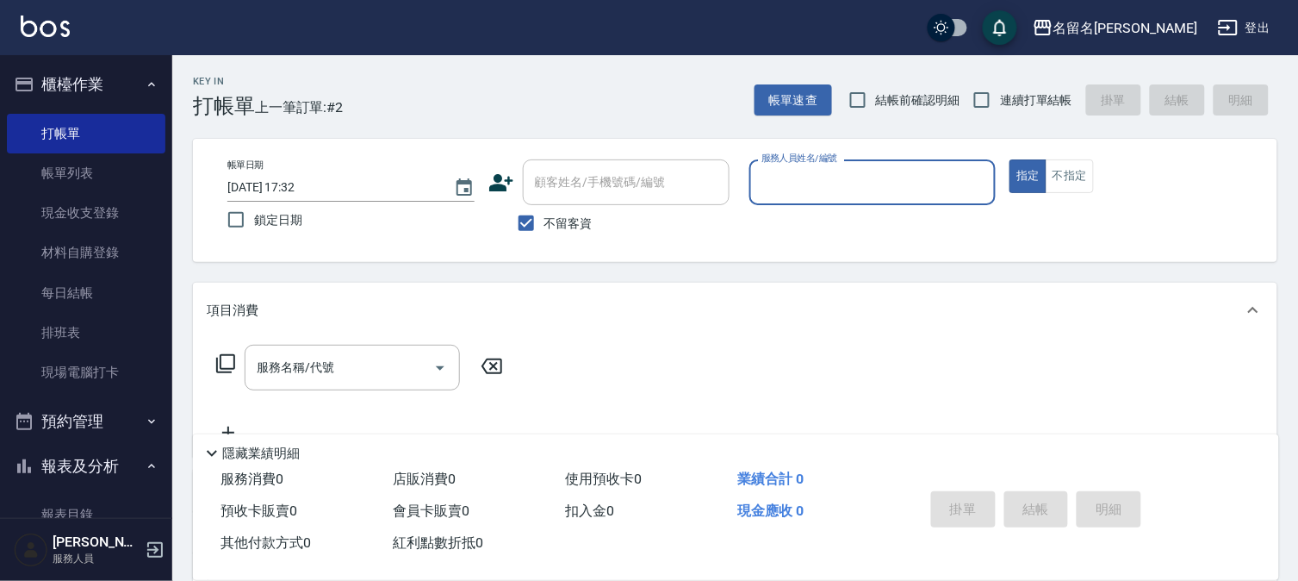
click at [805, 177] on input "服務人員姓名/編號" at bounding box center [873, 182] width 232 height 30
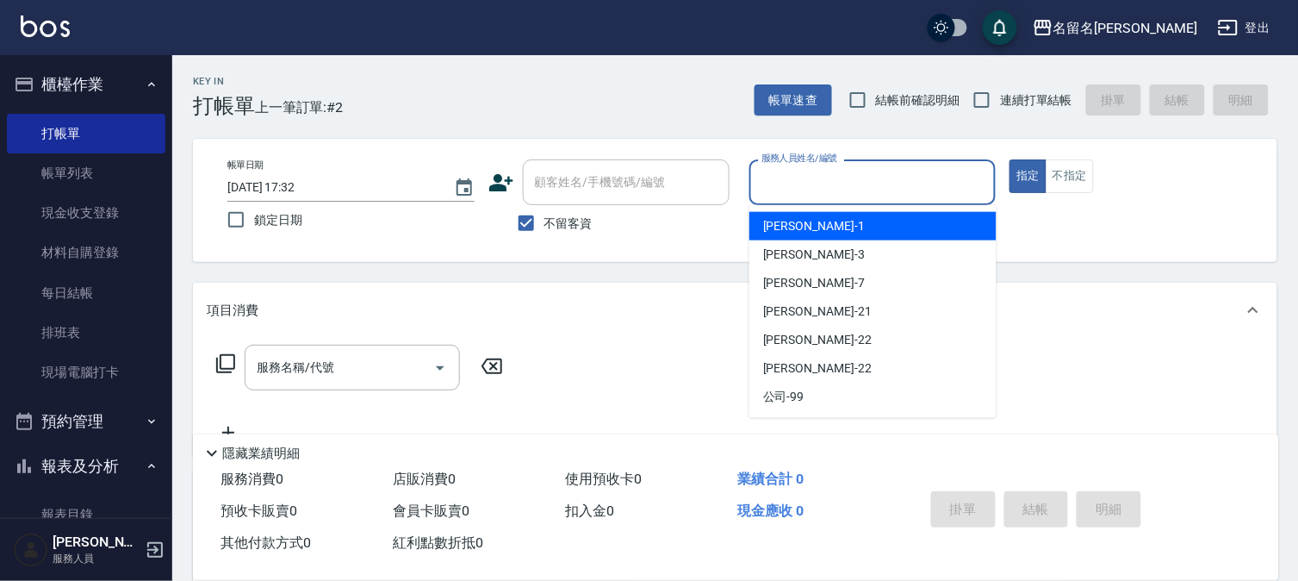
click at [798, 221] on span "[PERSON_NAME]-1" at bounding box center [814, 226] width 102 height 18
type input "[PERSON_NAME]-1"
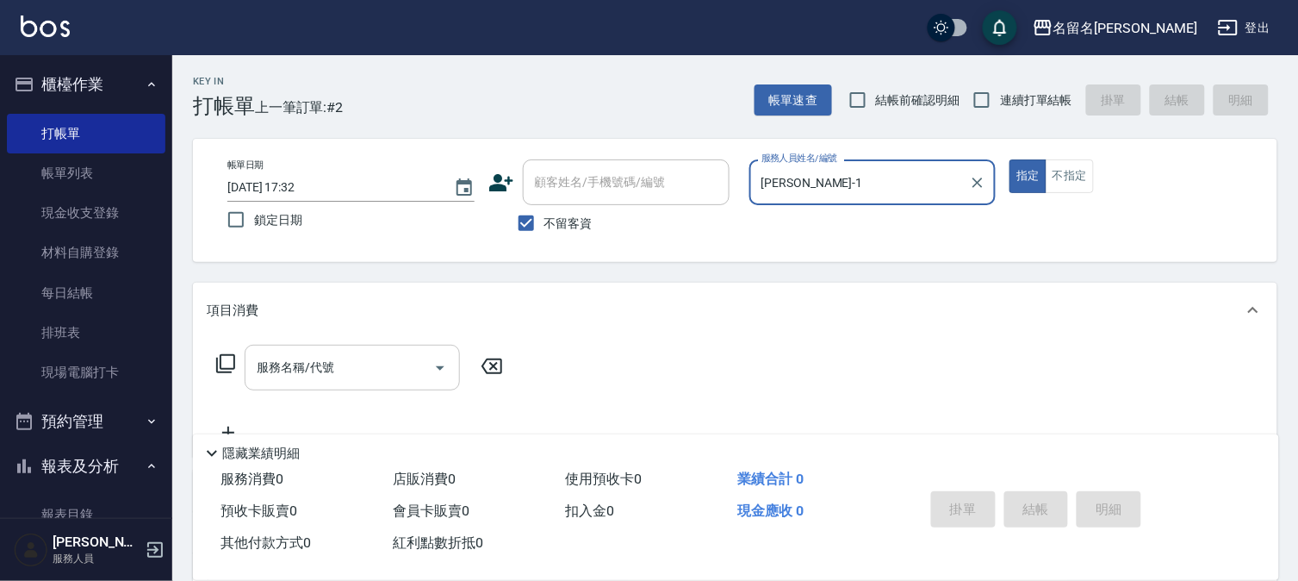
click at [252, 375] on div "服務名稱/代號" at bounding box center [352, 368] width 215 height 46
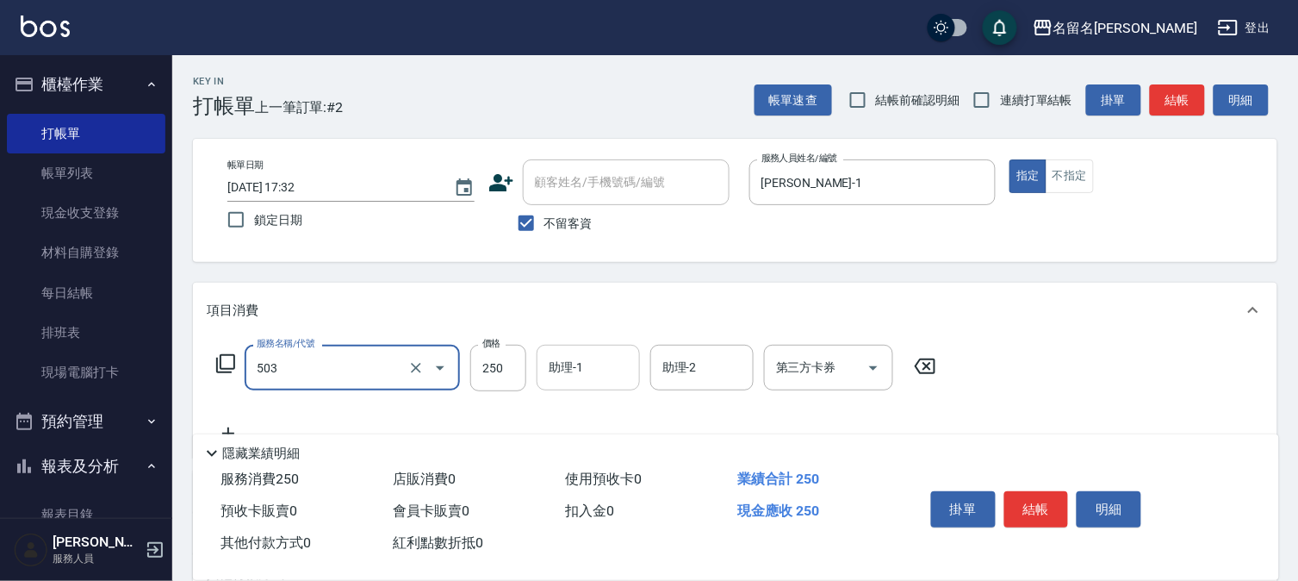
type input "指定洗髮(503)"
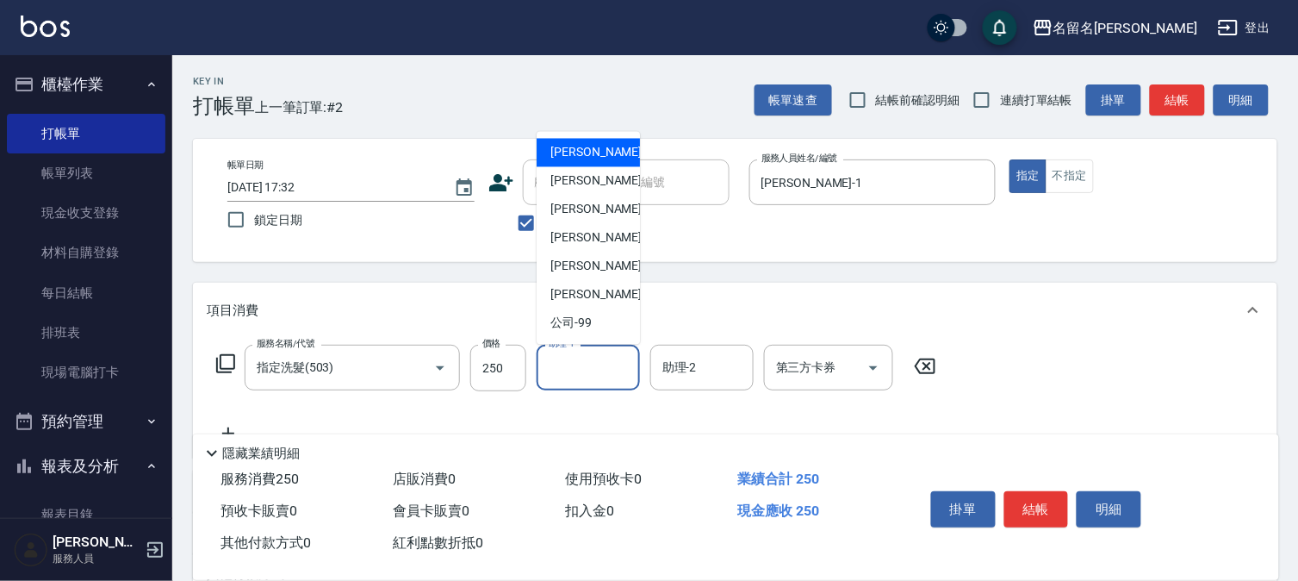
click at [581, 365] on input "助理-1" at bounding box center [588, 367] width 88 height 30
click at [598, 151] on span "[PERSON_NAME]-1" at bounding box center [601, 153] width 102 height 18
type input "[PERSON_NAME]-1"
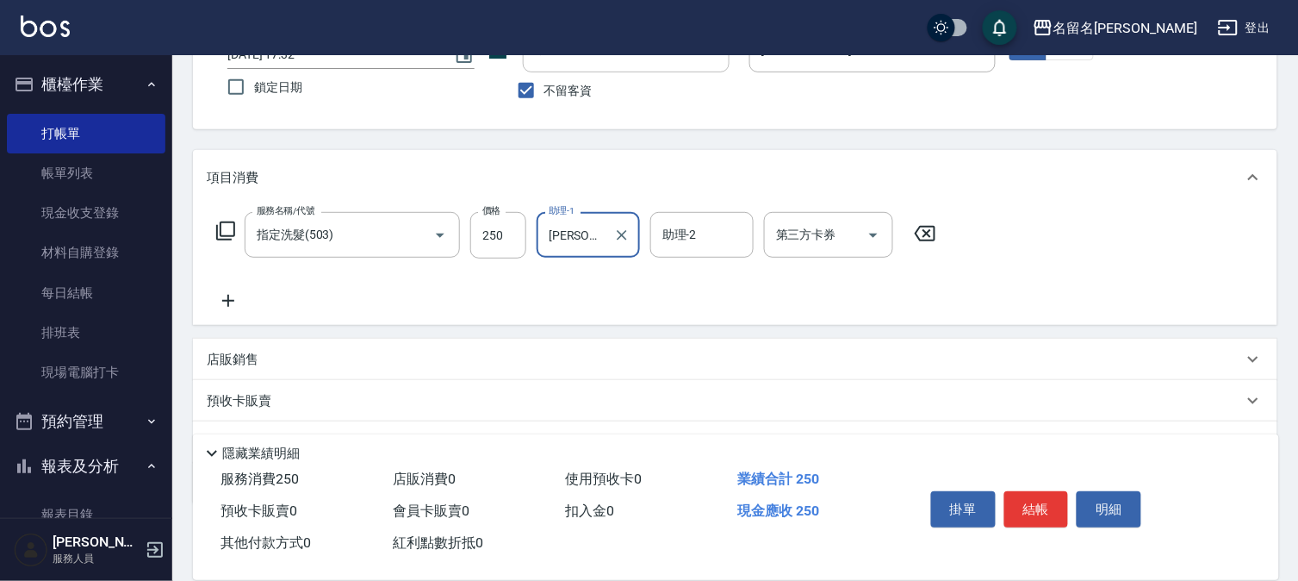
scroll to position [191, 0]
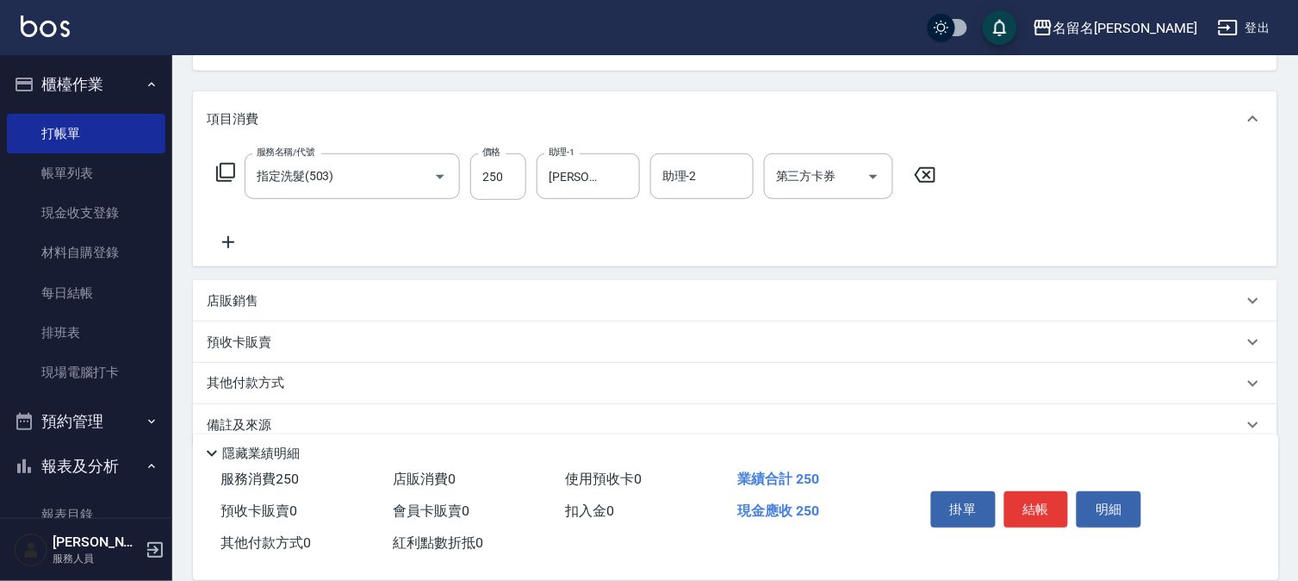
click at [236, 239] on icon at bounding box center [228, 242] width 43 height 21
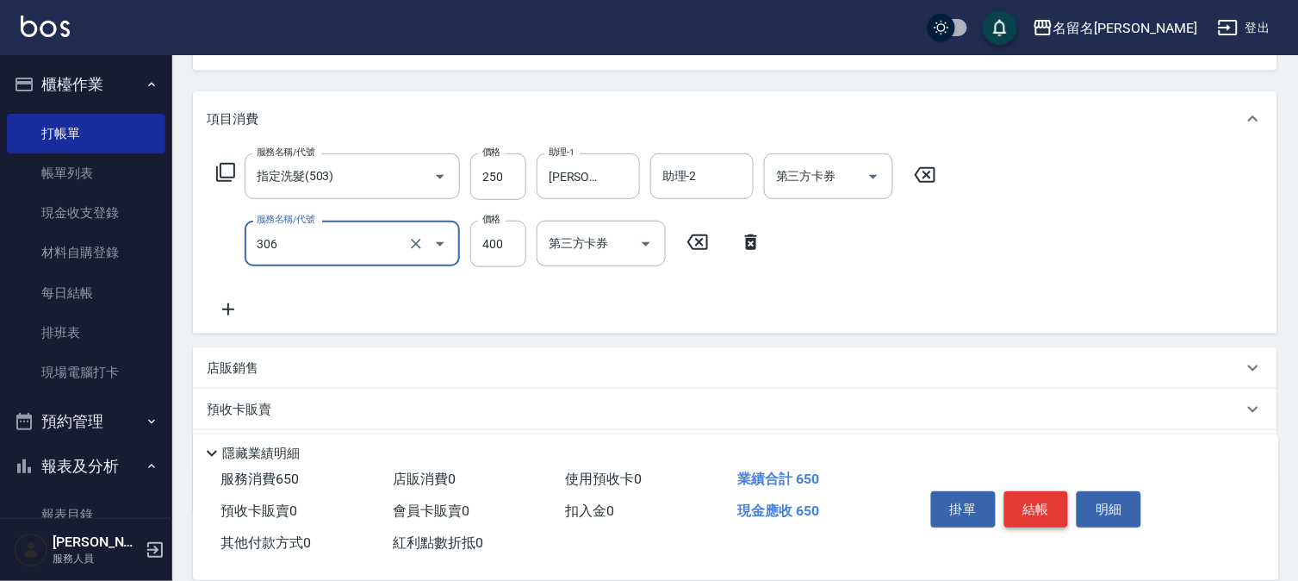
type input "單剪(306)"
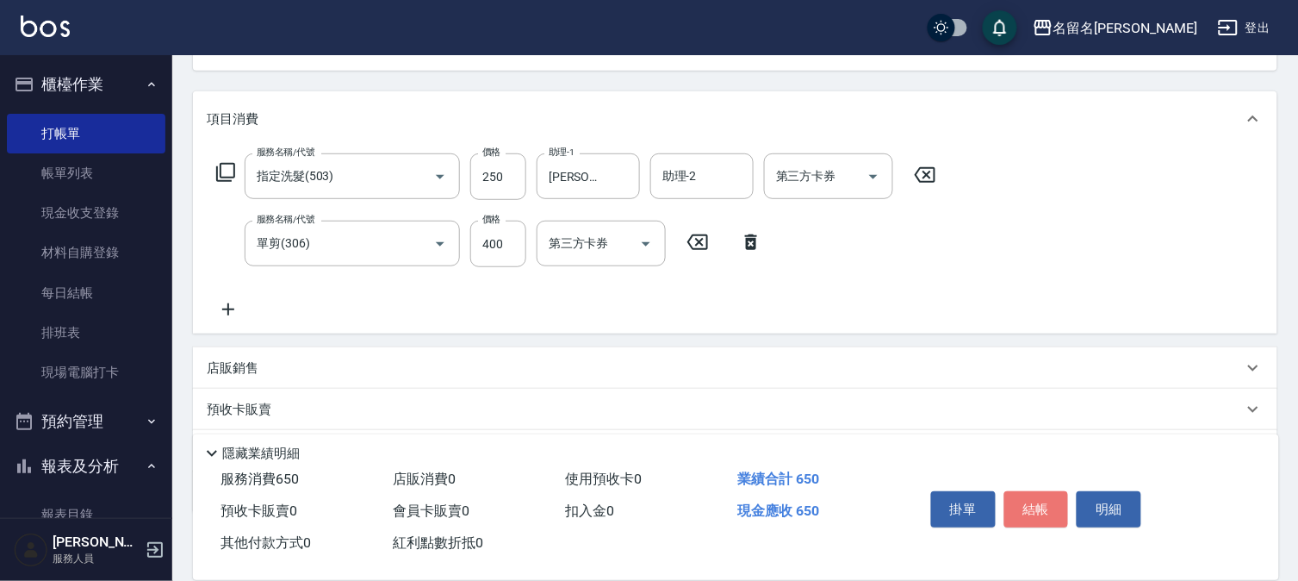
click at [1025, 497] on button "結帳" at bounding box center [1036, 509] width 65 height 36
